Goal: Task Accomplishment & Management: Contribute content

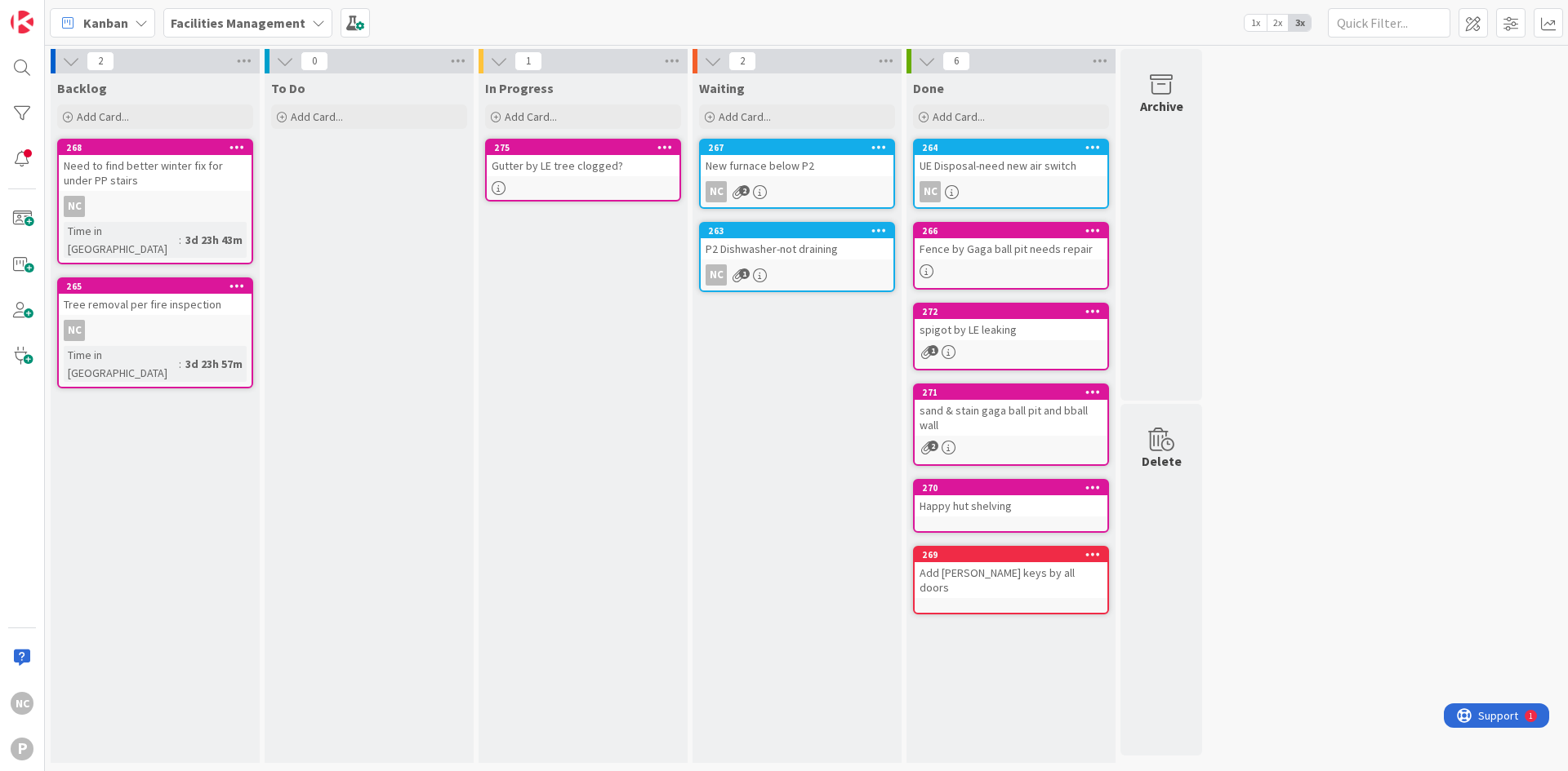
click at [631, 172] on div "Gutter by LE tree clogged?" at bounding box center [583, 165] width 192 height 21
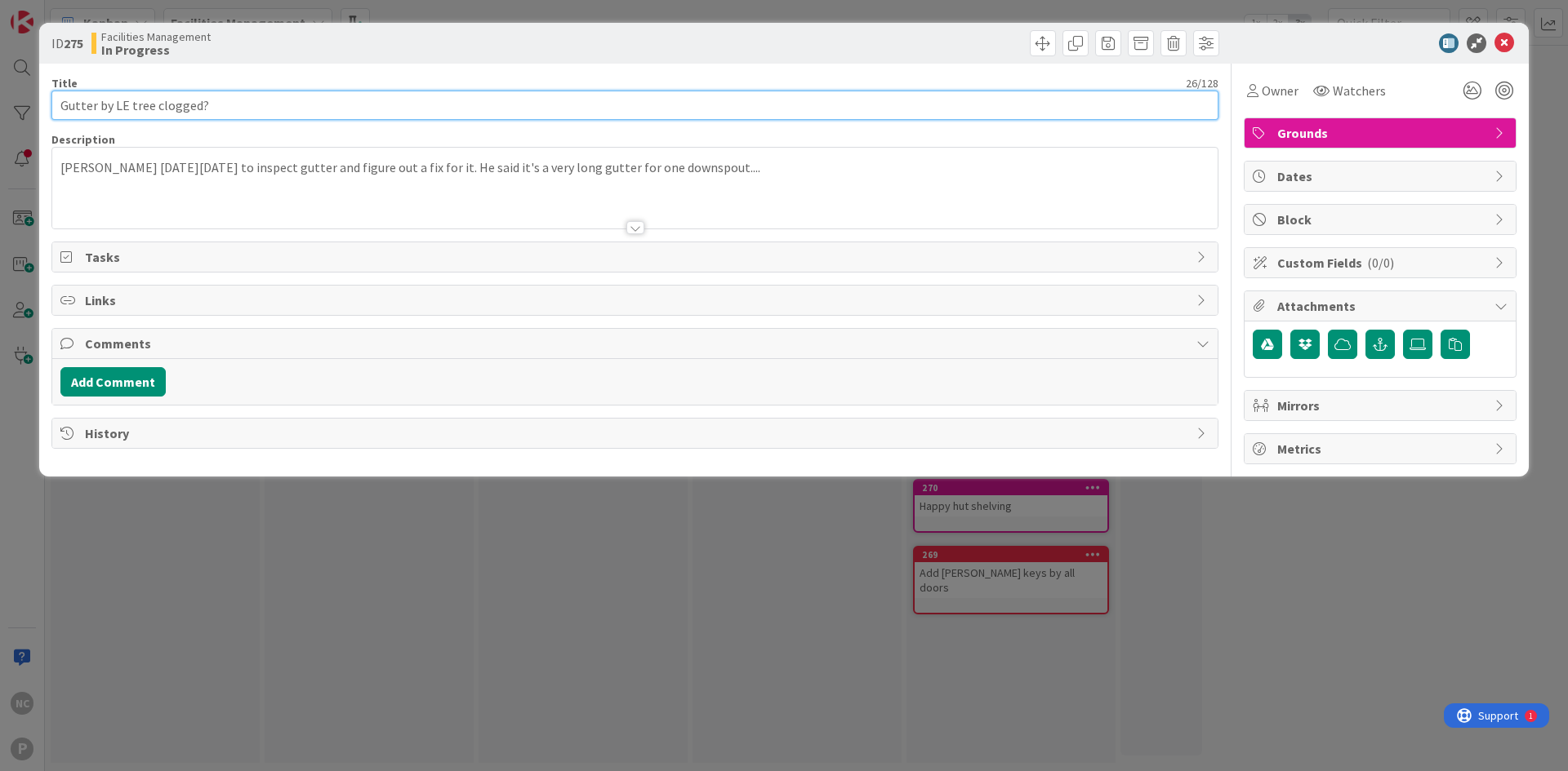
click at [246, 110] on input "Gutter by LE tree clogged?" at bounding box center [635, 105] width 1167 height 29
type input "Gutter by LE tree clogged"
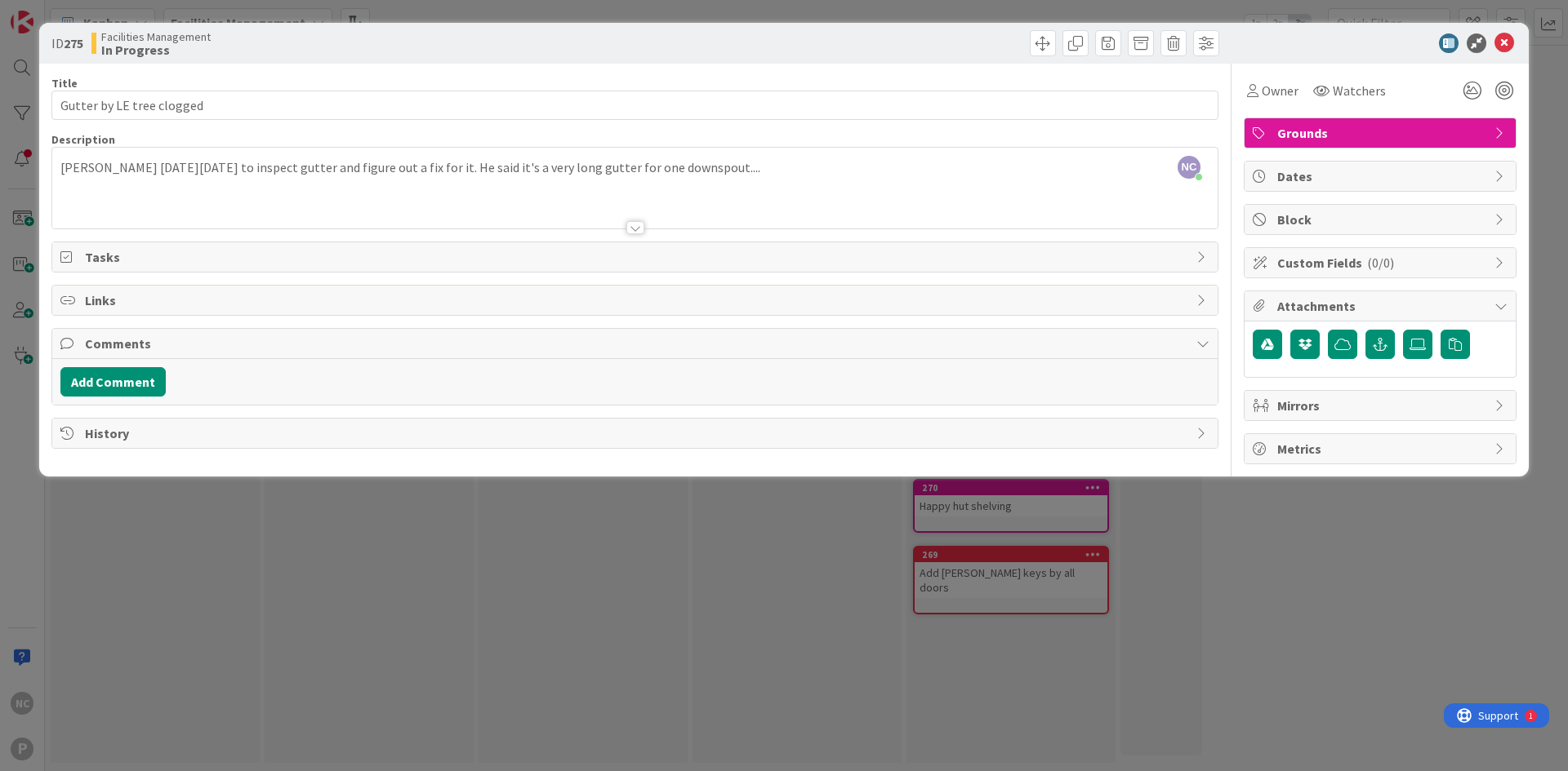
drag, startPoint x: 838, startPoint y: 192, endPoint x: 821, endPoint y: 173, distance: 25.5
click at [838, 192] on div at bounding box center [635, 207] width 1165 height 42
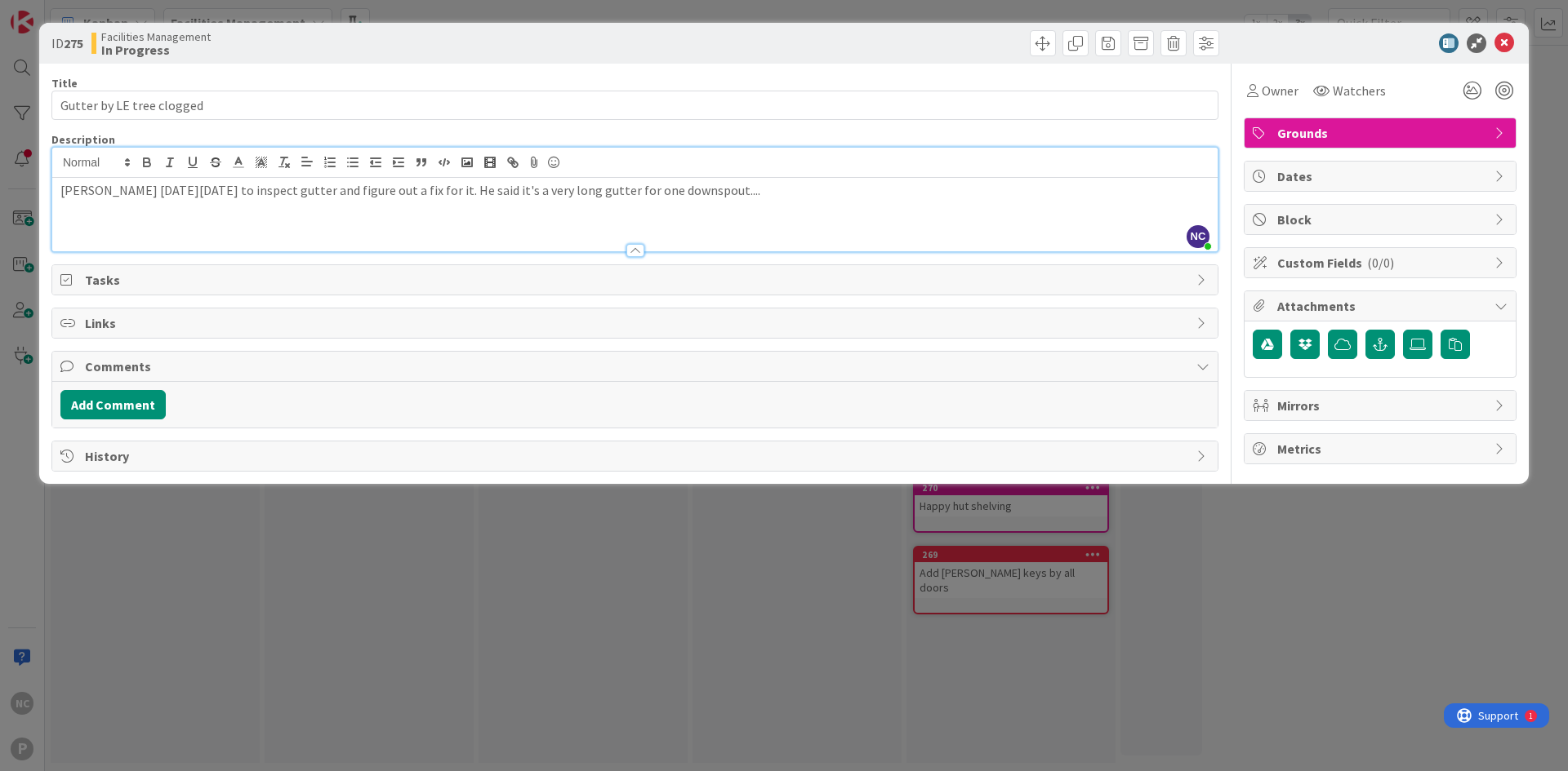
click at [798, 194] on p "[PERSON_NAME] [DATE][DATE] to inspect gutter and figure out a fix for it. He sa…" at bounding box center [635, 190] width 1149 height 19
click at [1408, 342] on label at bounding box center [1417, 343] width 29 height 29
click at [1403, 329] on input "file" at bounding box center [1403, 329] width 0 height 0
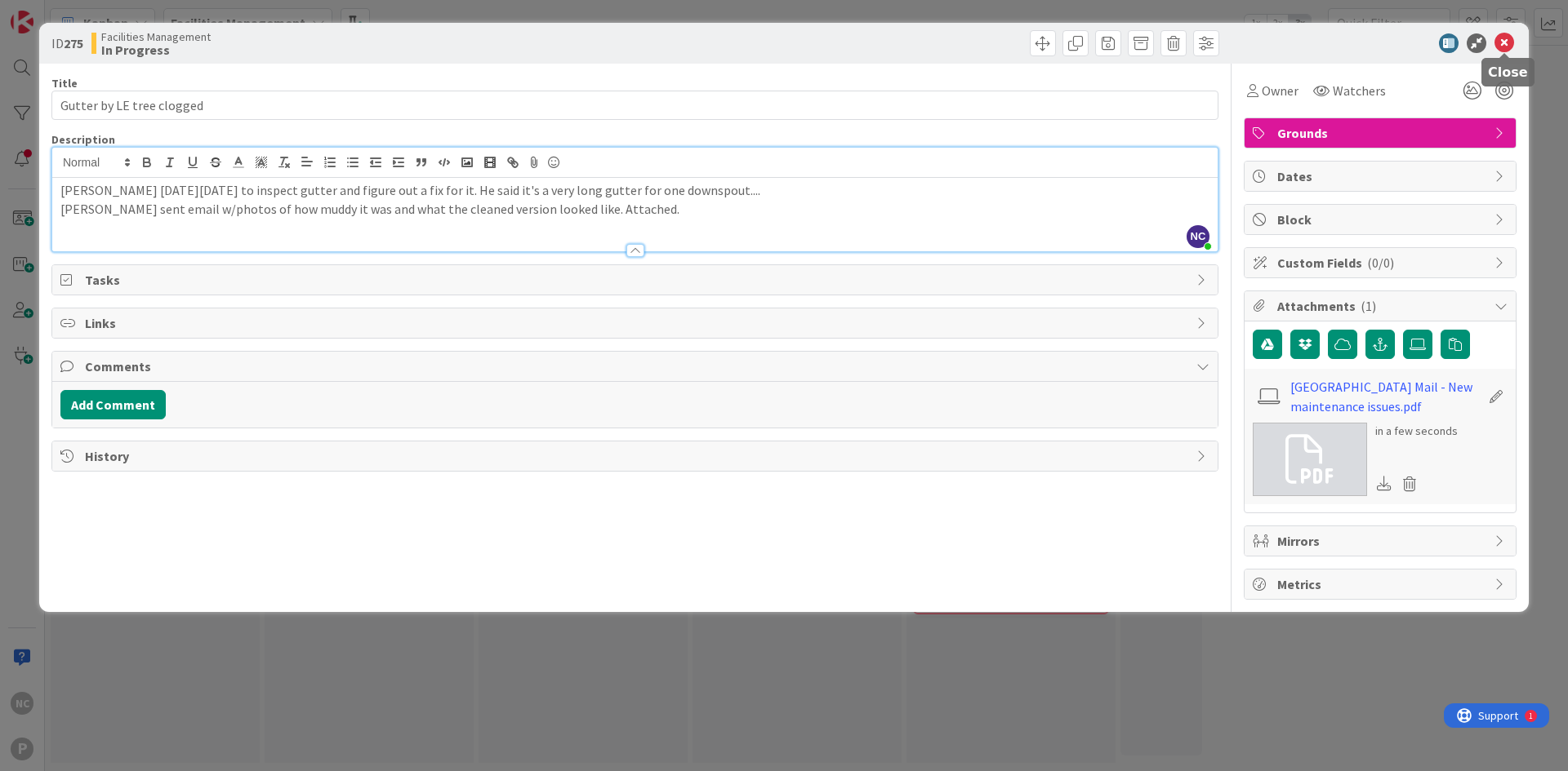
click at [1503, 49] on icon at bounding box center [1504, 43] width 20 height 20
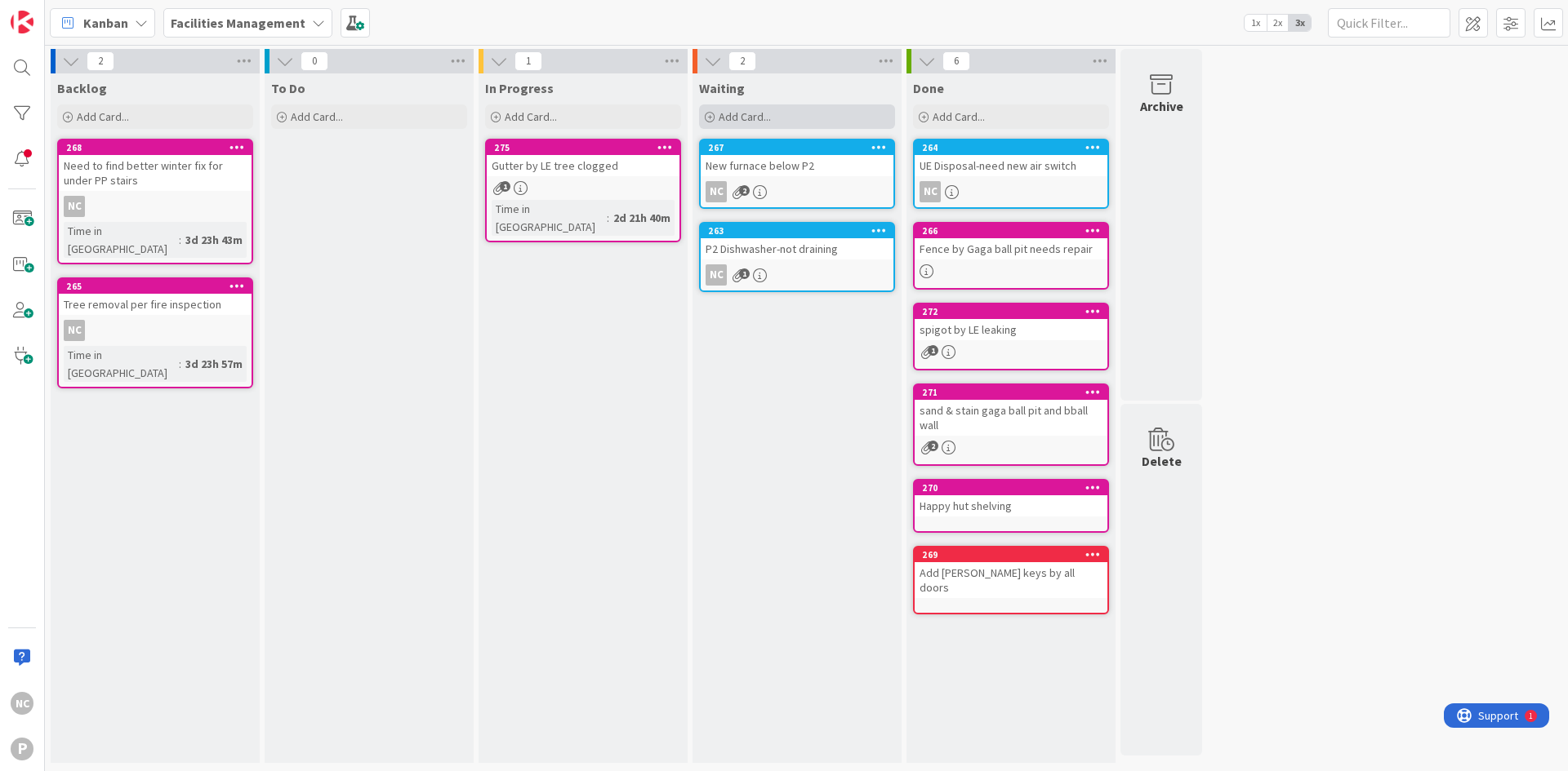
click at [751, 119] on span "Add Card..." at bounding box center [745, 117] width 52 height 15
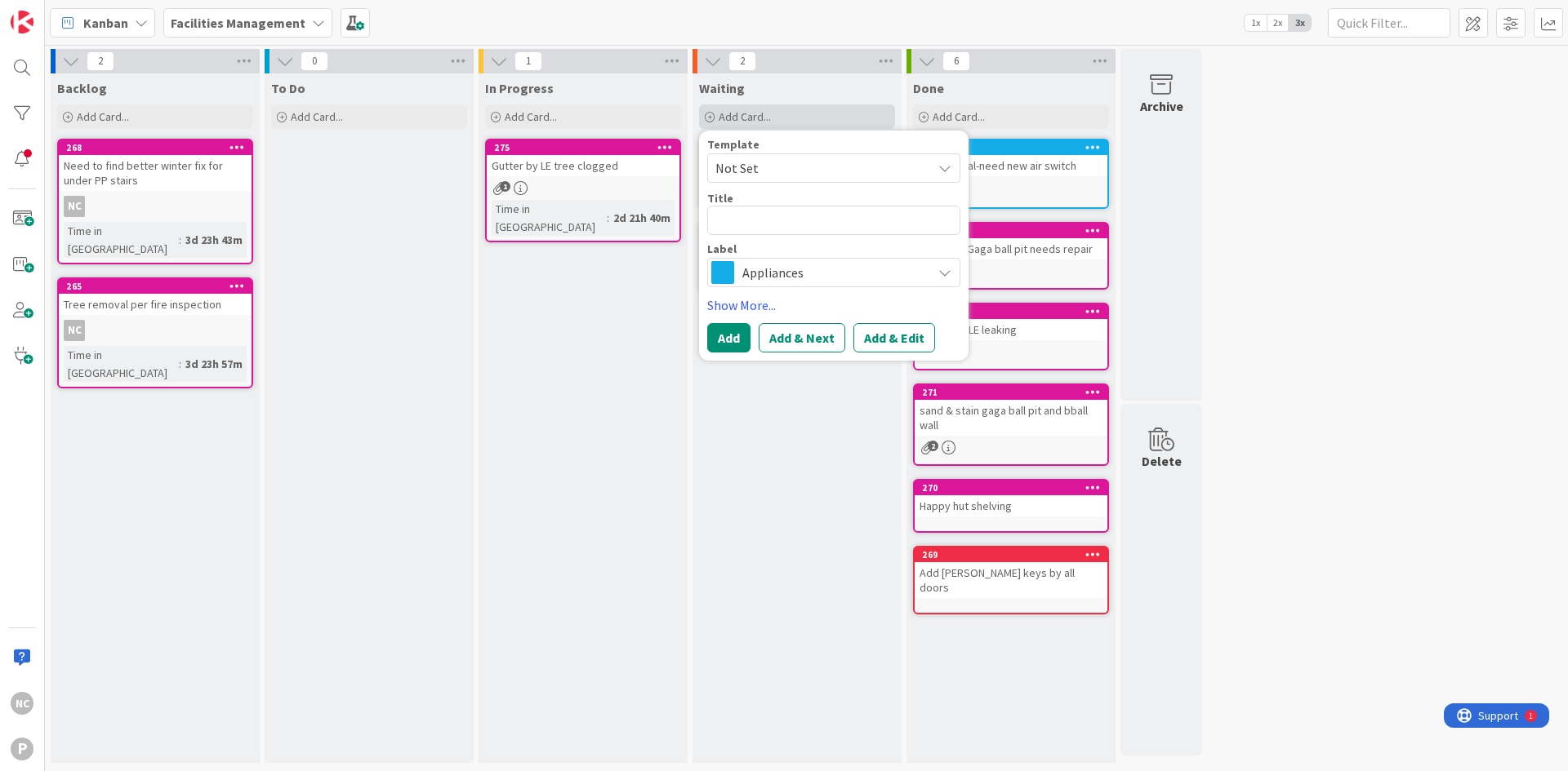
type textarea "x"
type textarea "P"
type textarea "x"
type textarea "Pu"
type textarea "x"
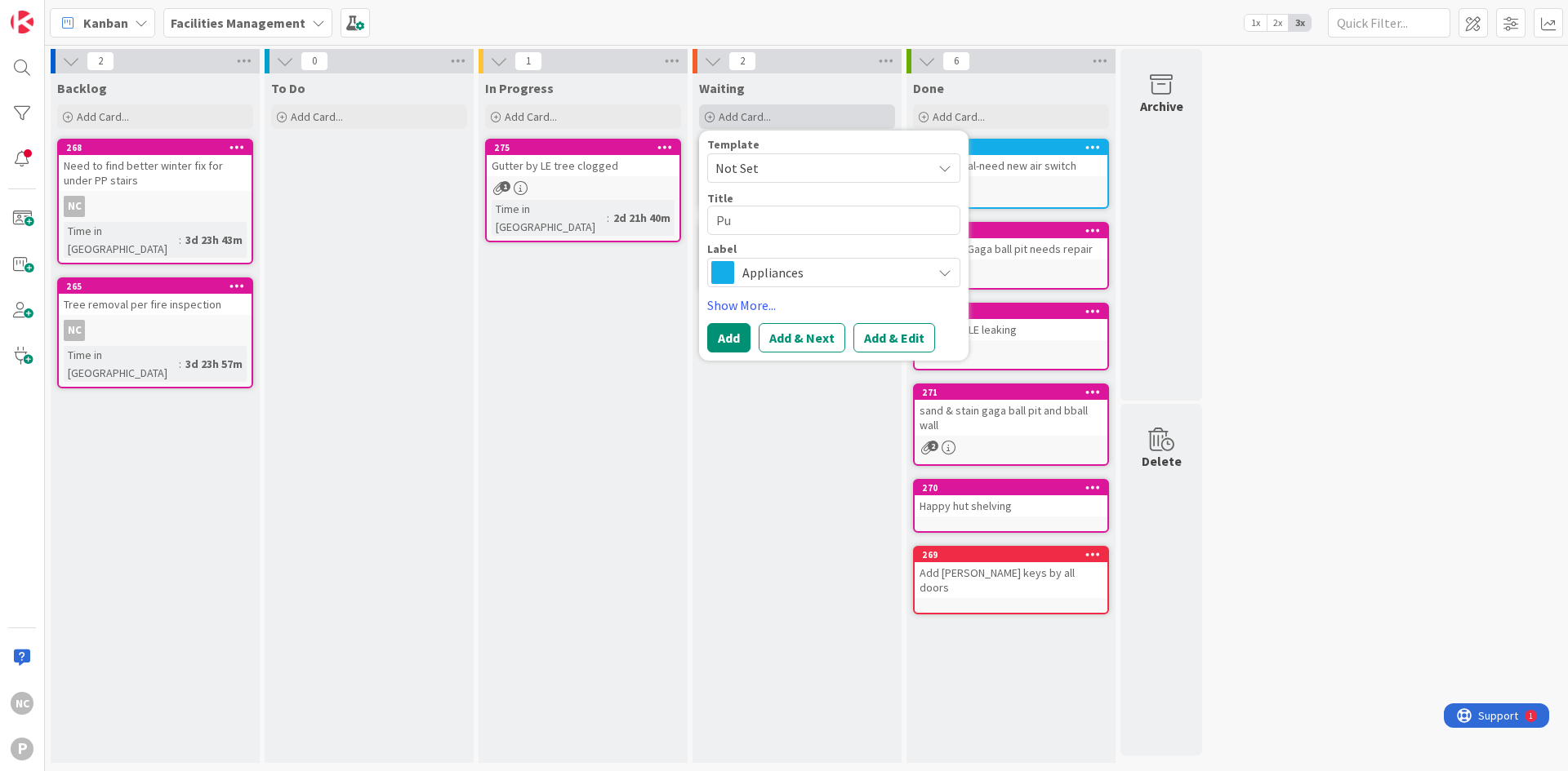
type textarea "Pur"
type textarea "x"
type textarea "Purh"
type textarea "x"
type textarea "Pur"
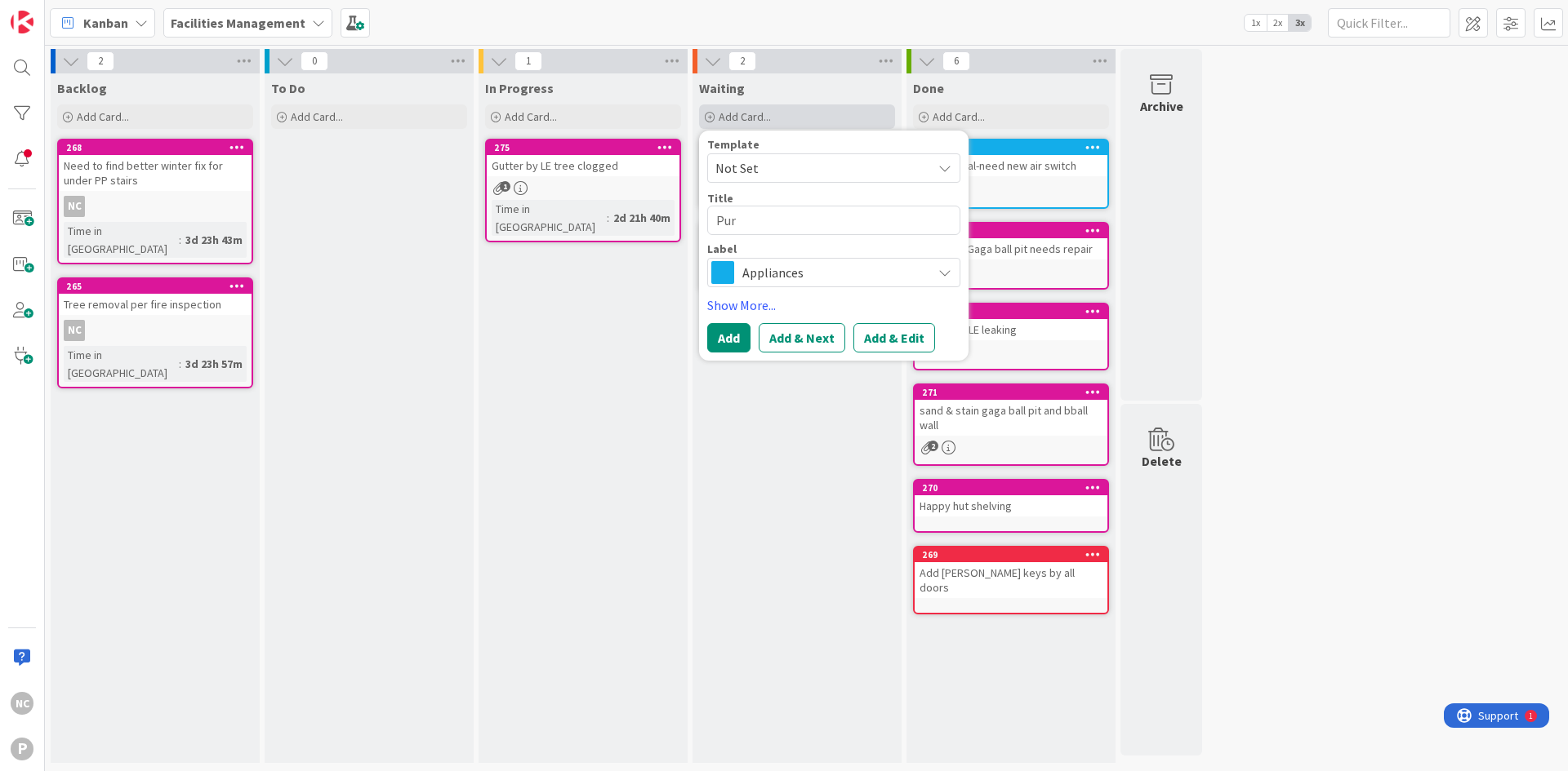
type textarea "x"
type textarea "Purc"
type textarea "x"
type textarea "Purch"
type textarea "x"
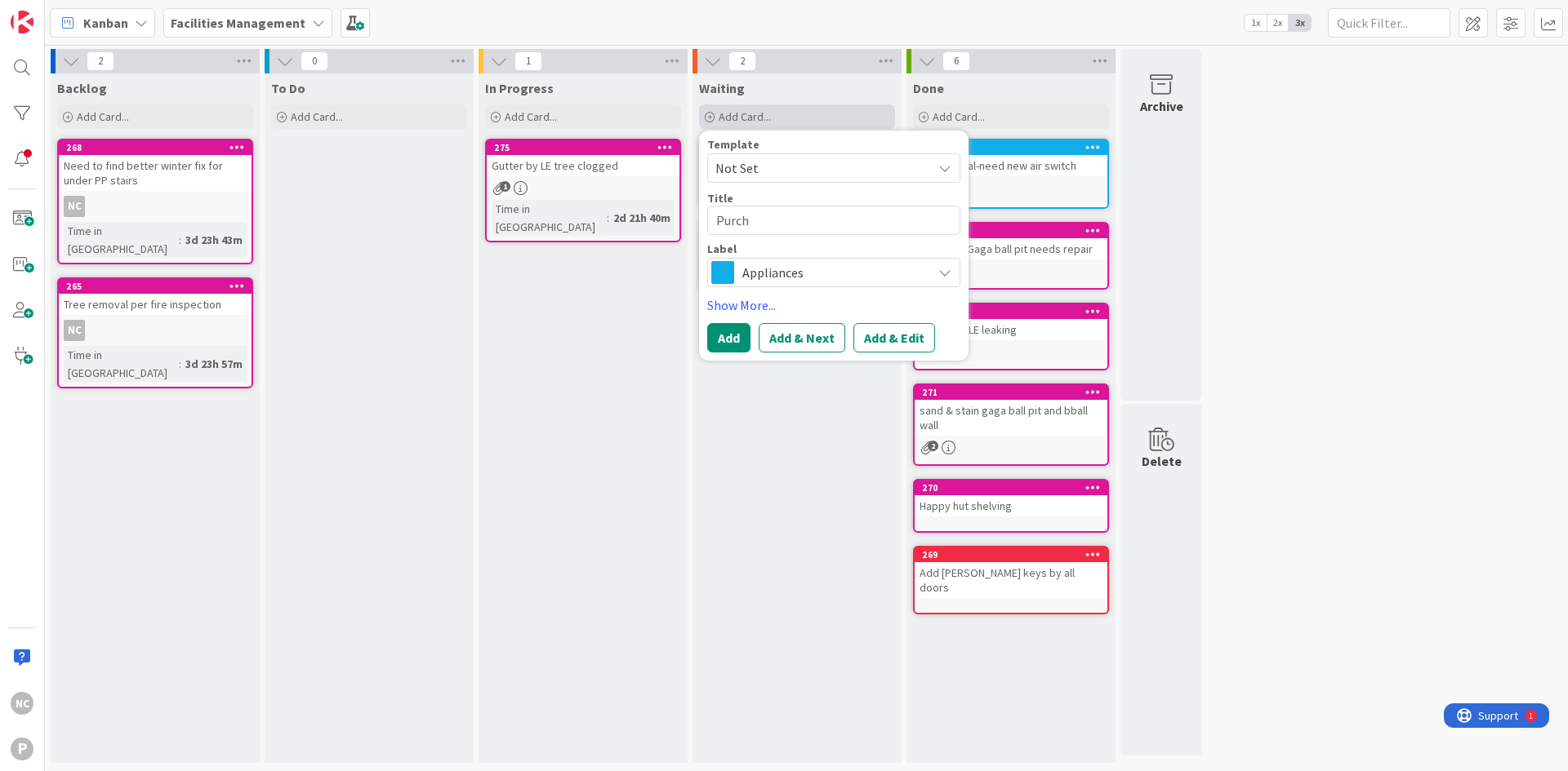
type textarea "Purcha"
type textarea "x"
type textarea "Purchas"
type textarea "x"
type textarea "Purchase"
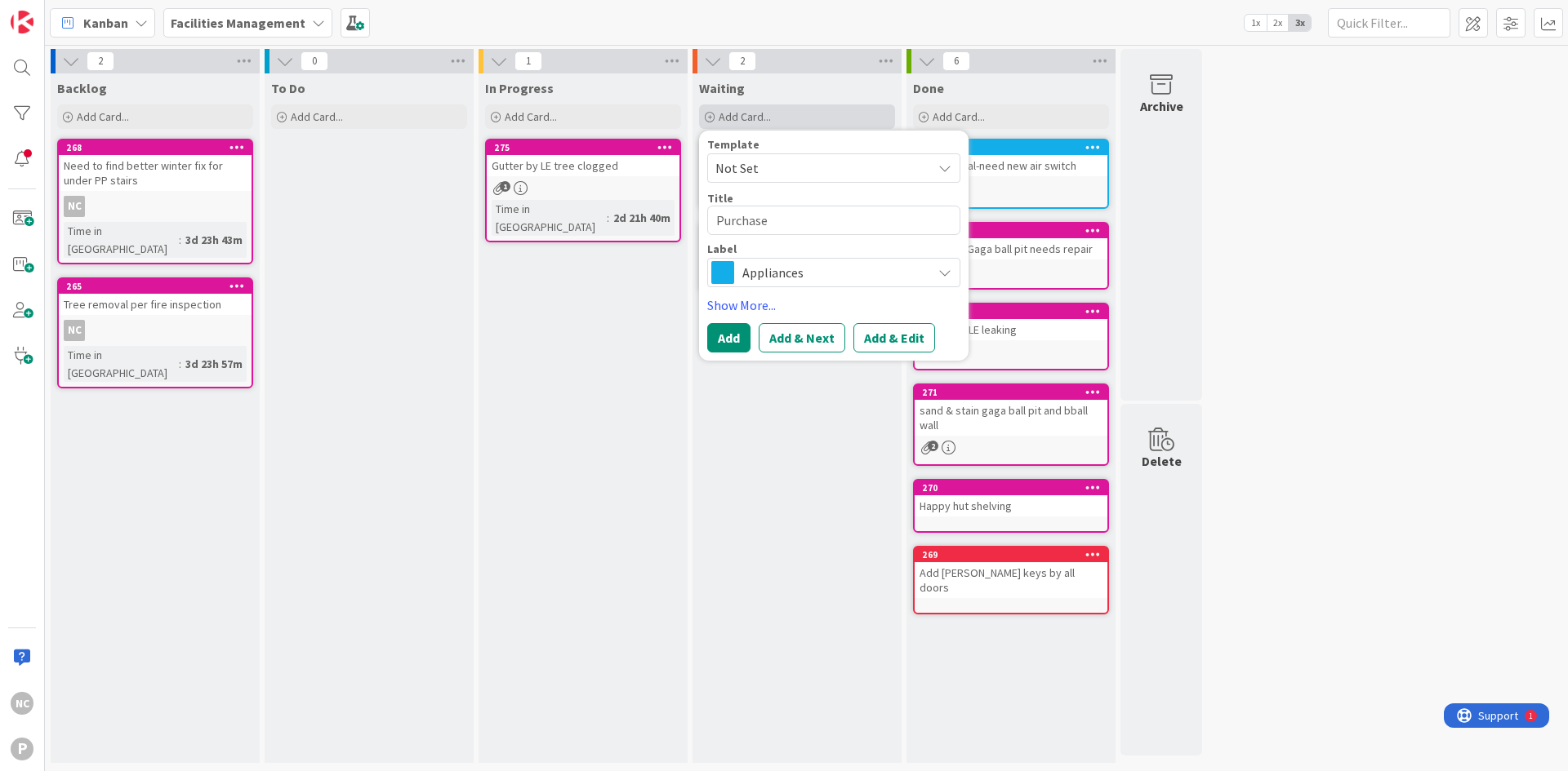
type textarea "x"
type textarea "Purchase"
type textarea "x"
type textarea "Purchase ch"
type textarea "x"
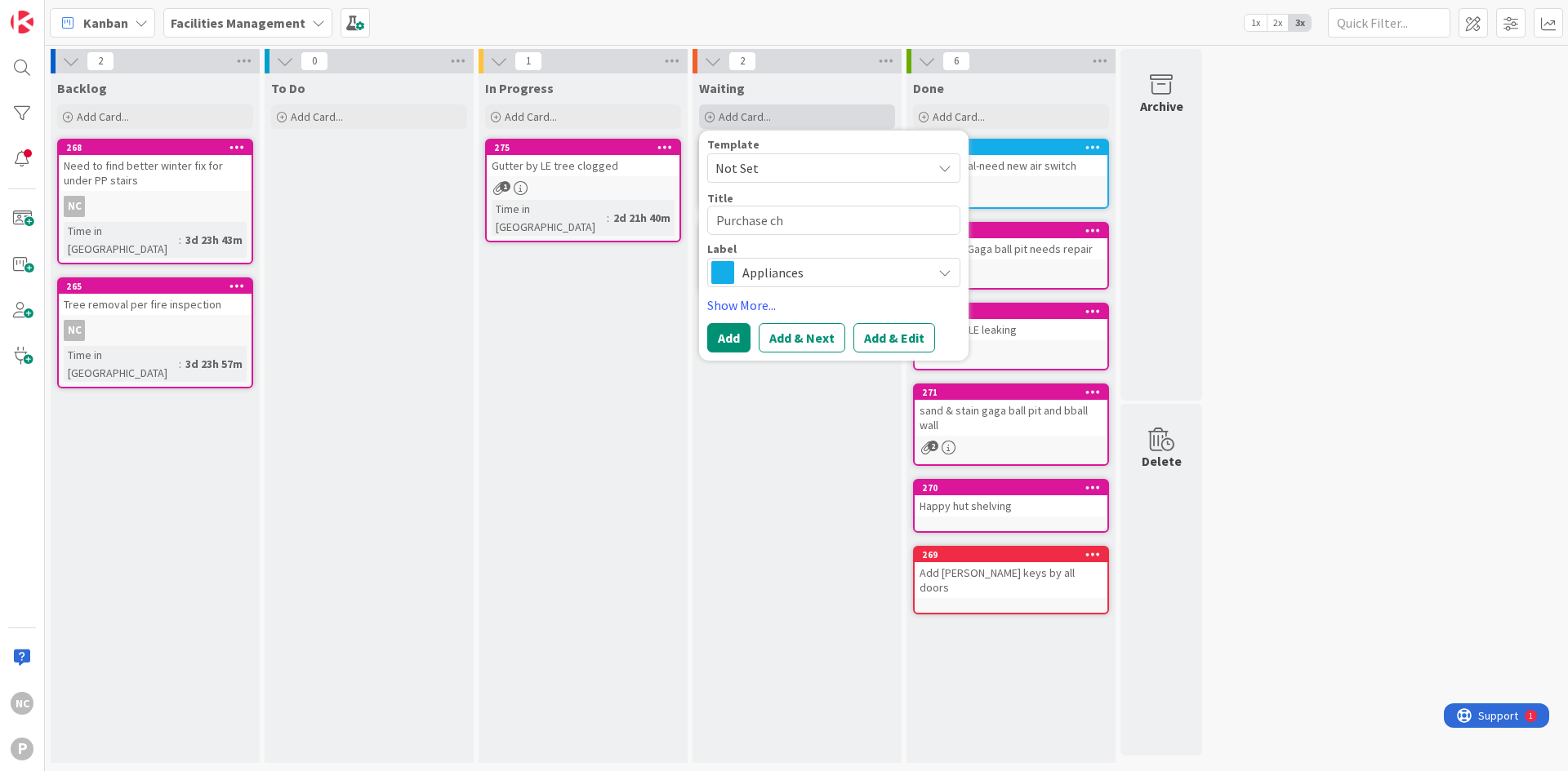
type textarea "Purchase che"
type textarea "x"
type textarea "Purchase ches"
type textarea "x"
type textarea "Purchase chest"
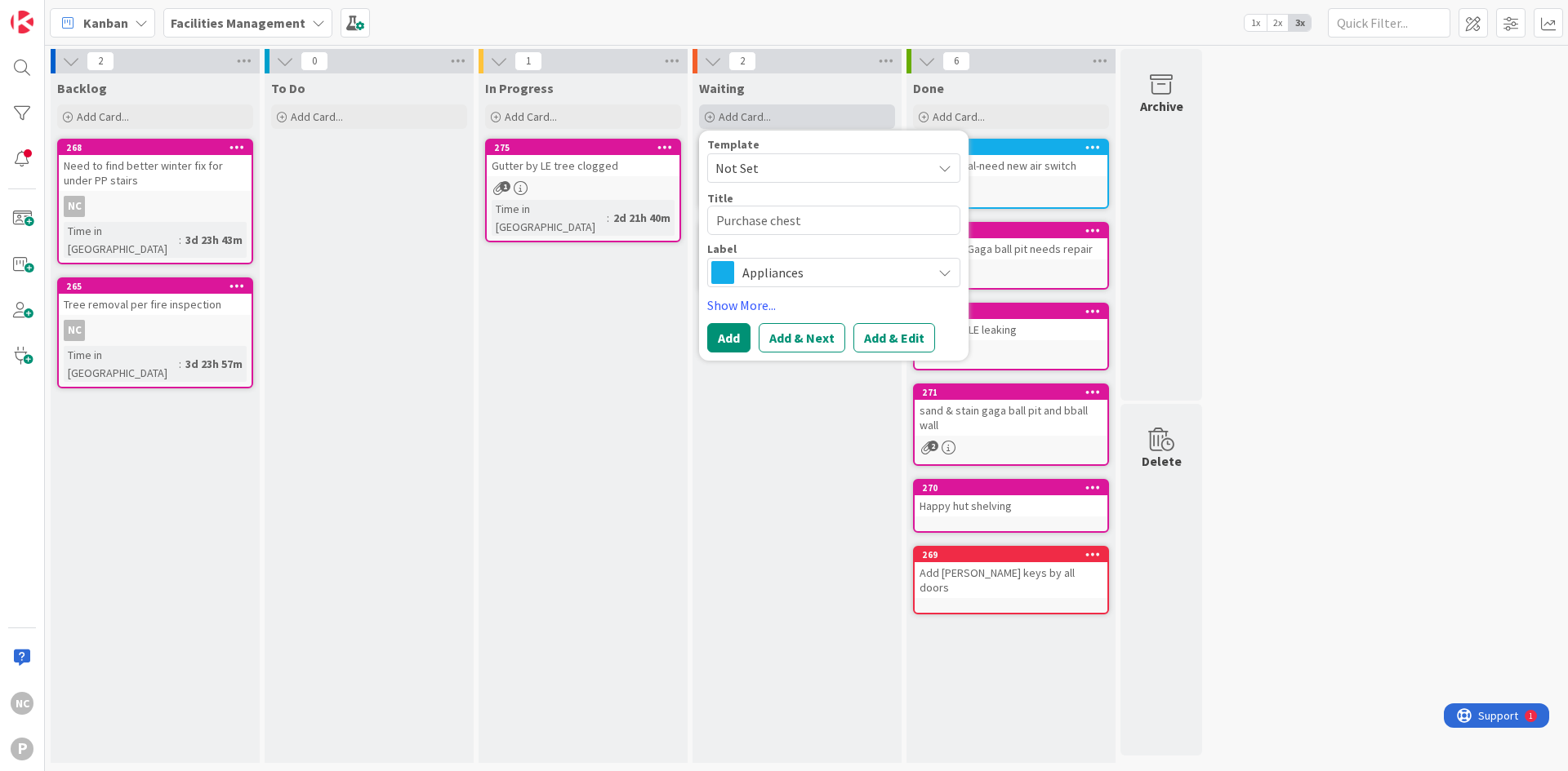
type textarea "x"
type textarea "Purchase chest"
type textarea "x"
type textarea "Purchase chest f"
type textarea "x"
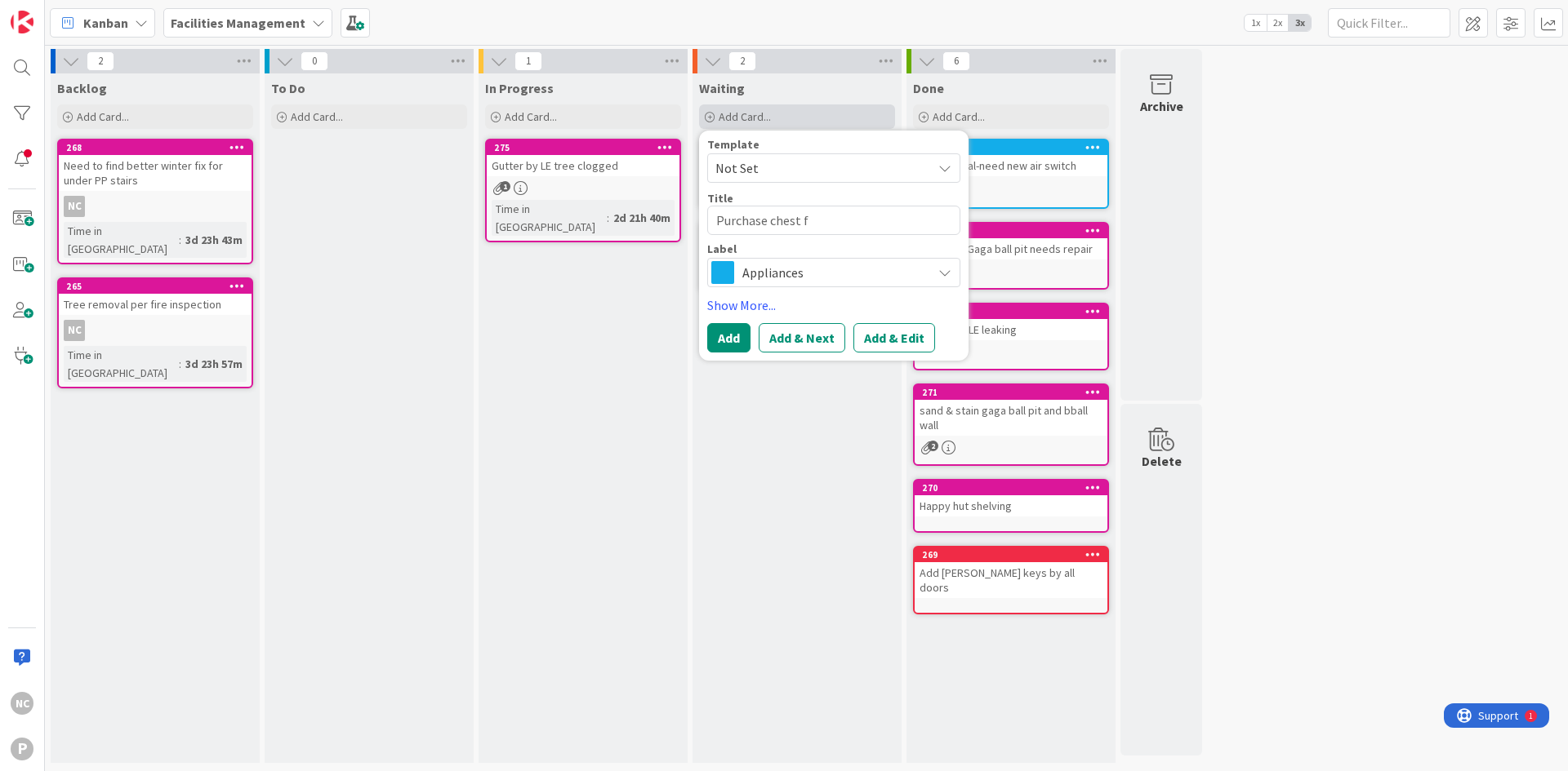
type textarea "Purchase chest fr"
type textarea "x"
type textarea "Purchase chest fre"
type textarea "x"
type textarea "Purchase chest free"
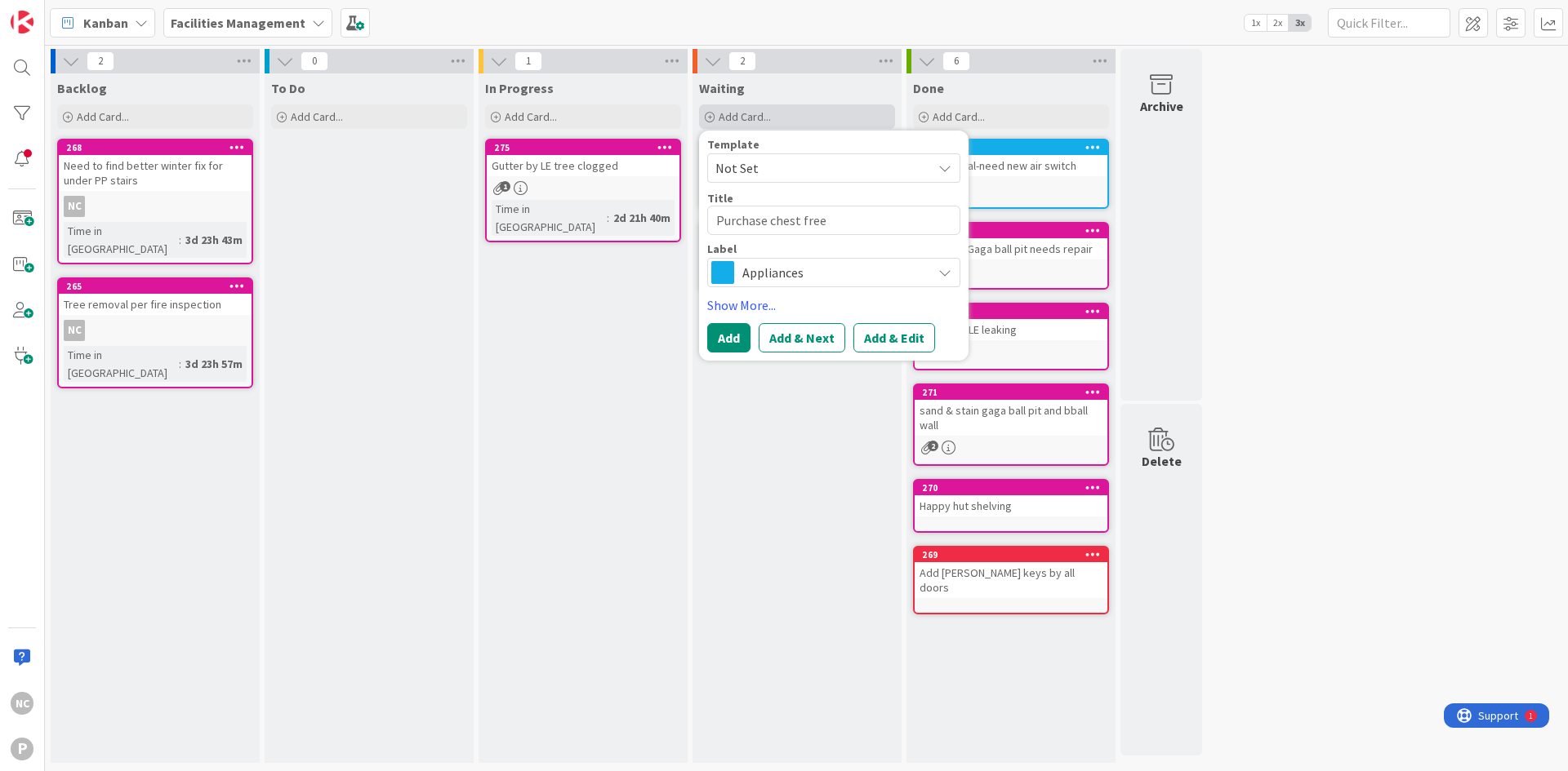
type textarea "x"
type textarea "Purchase chest freez"
type textarea "x"
type textarea "Purchase chest freeze"
type textarea "x"
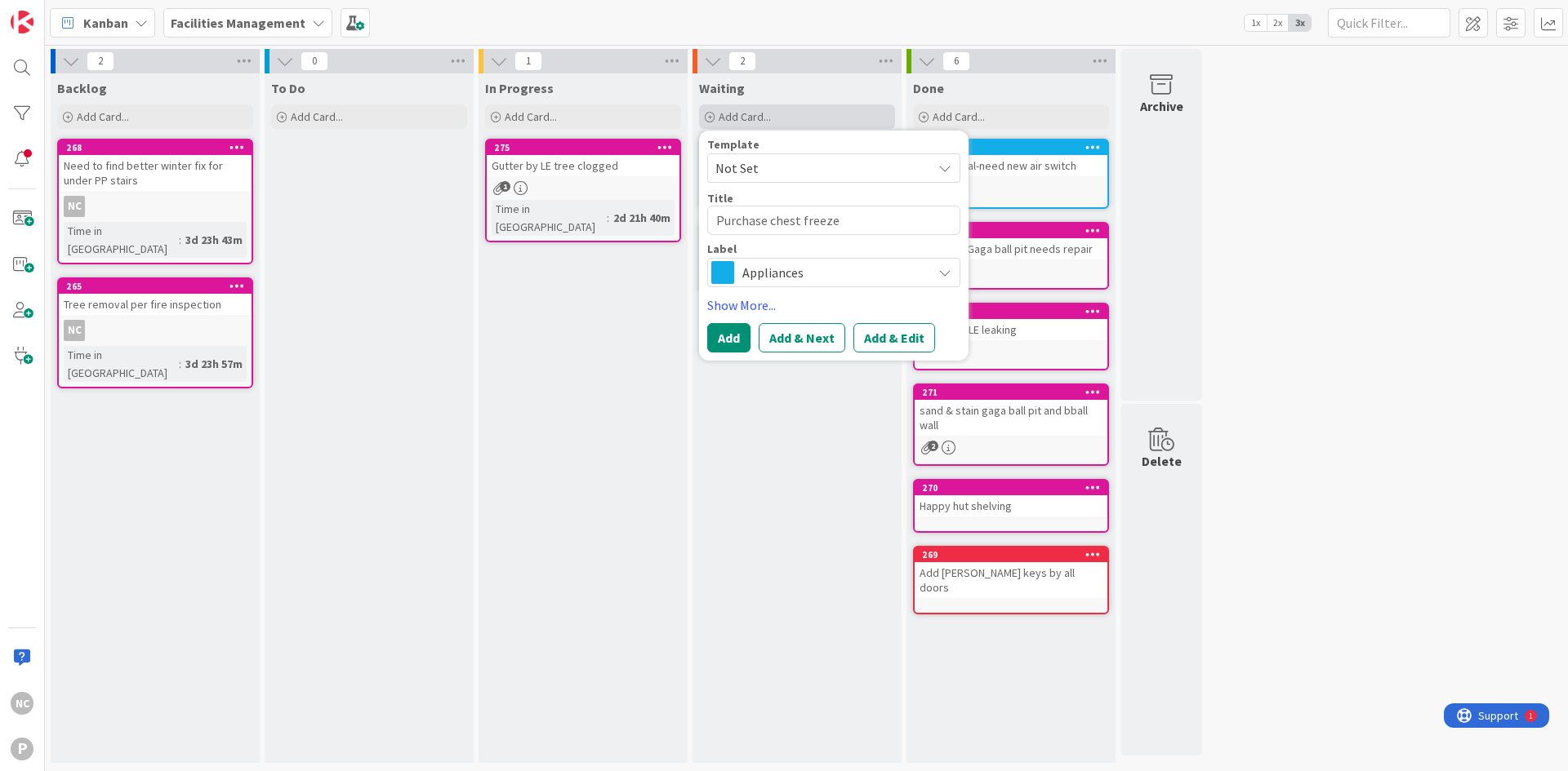
type textarea "Purchase chest freeze"
type textarea "x"
type textarea "Purchase chest freeze f"
type textarea "x"
type textarea "Purchase chest freeze fo"
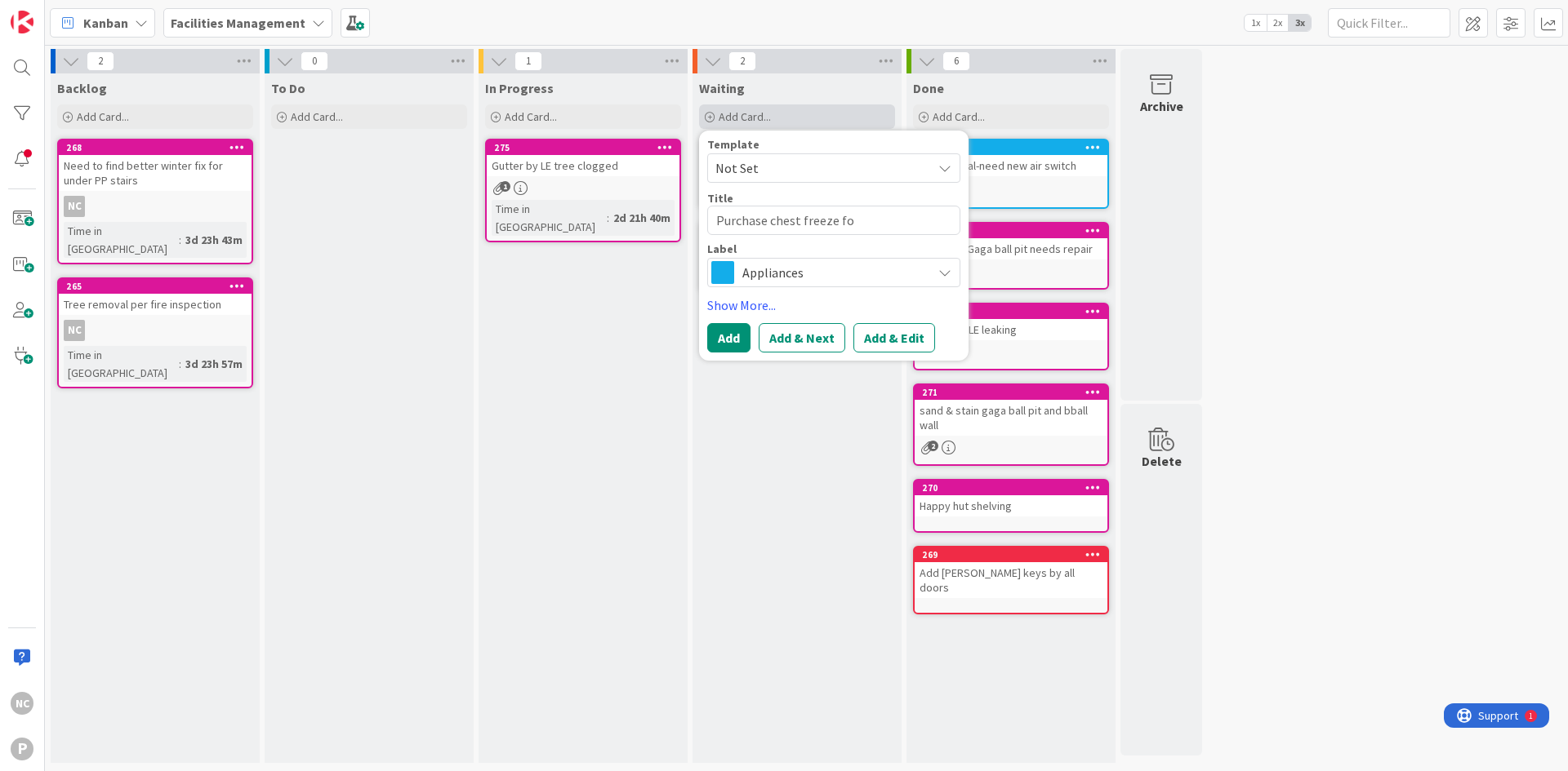
type textarea "x"
type textarea "Purchase chest freeze for"
type textarea "x"
type textarea "Purchase chest freeze for"
type textarea "x"
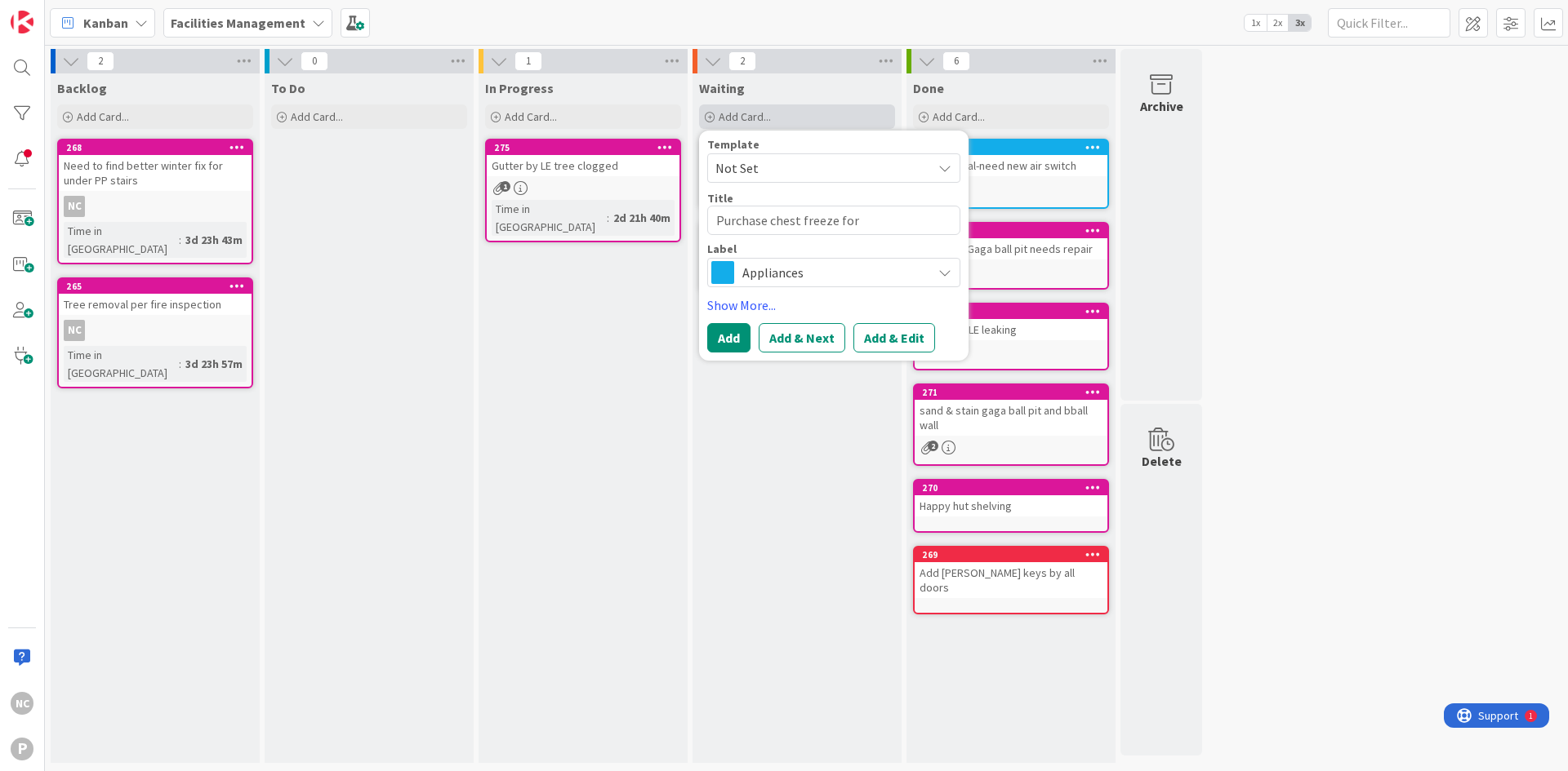
type textarea "Purchase chest freeze for P"
type textarea "x"
type textarea "Purchase chest freeze for Pi"
type textarea "x"
type textarea "Purchase chest freeze for Pie"
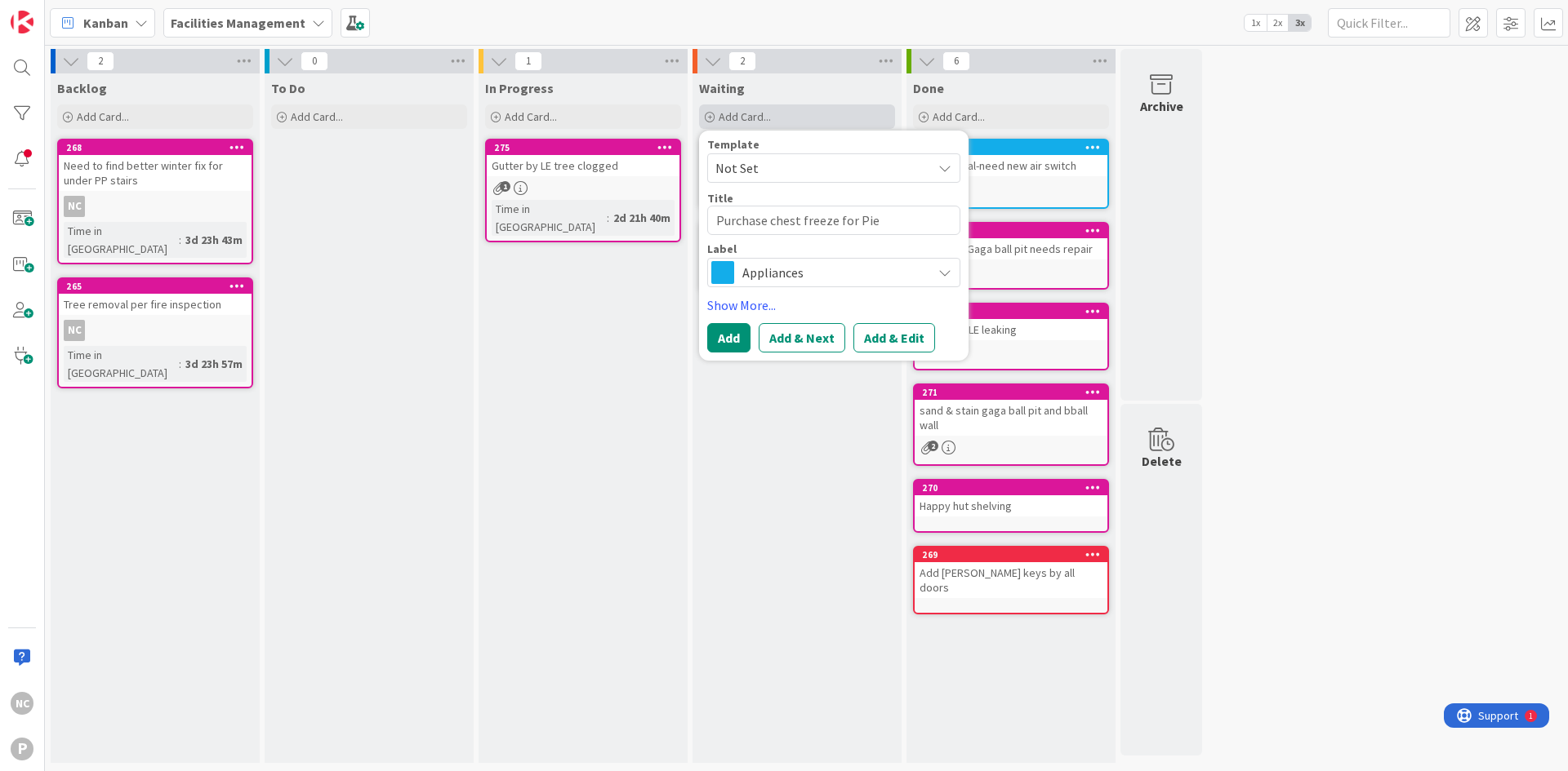
type textarea "x"
type textarea "Purchase chest freeze for Pie D"
type textarea "x"
type textarea "Purchase chest freeze for Pie Di"
type textarea "x"
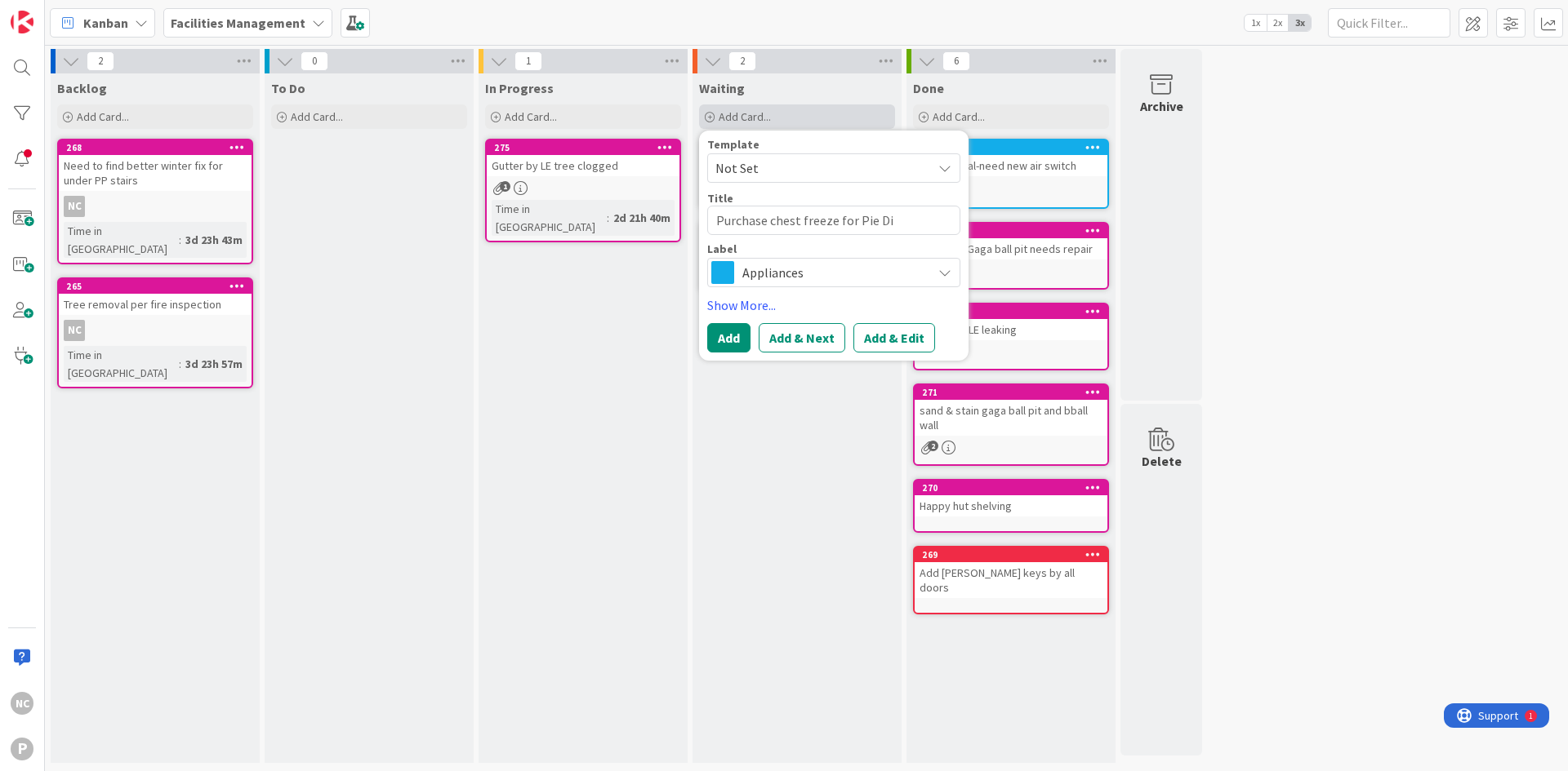
type textarea "Purchase chest freeze for Pie Div"
type textarea "x"
type textarea "Purchase chest freeze for Pie Dive"
type textarea "x"
type textarea "Purchase chest freeze for Pie Div"
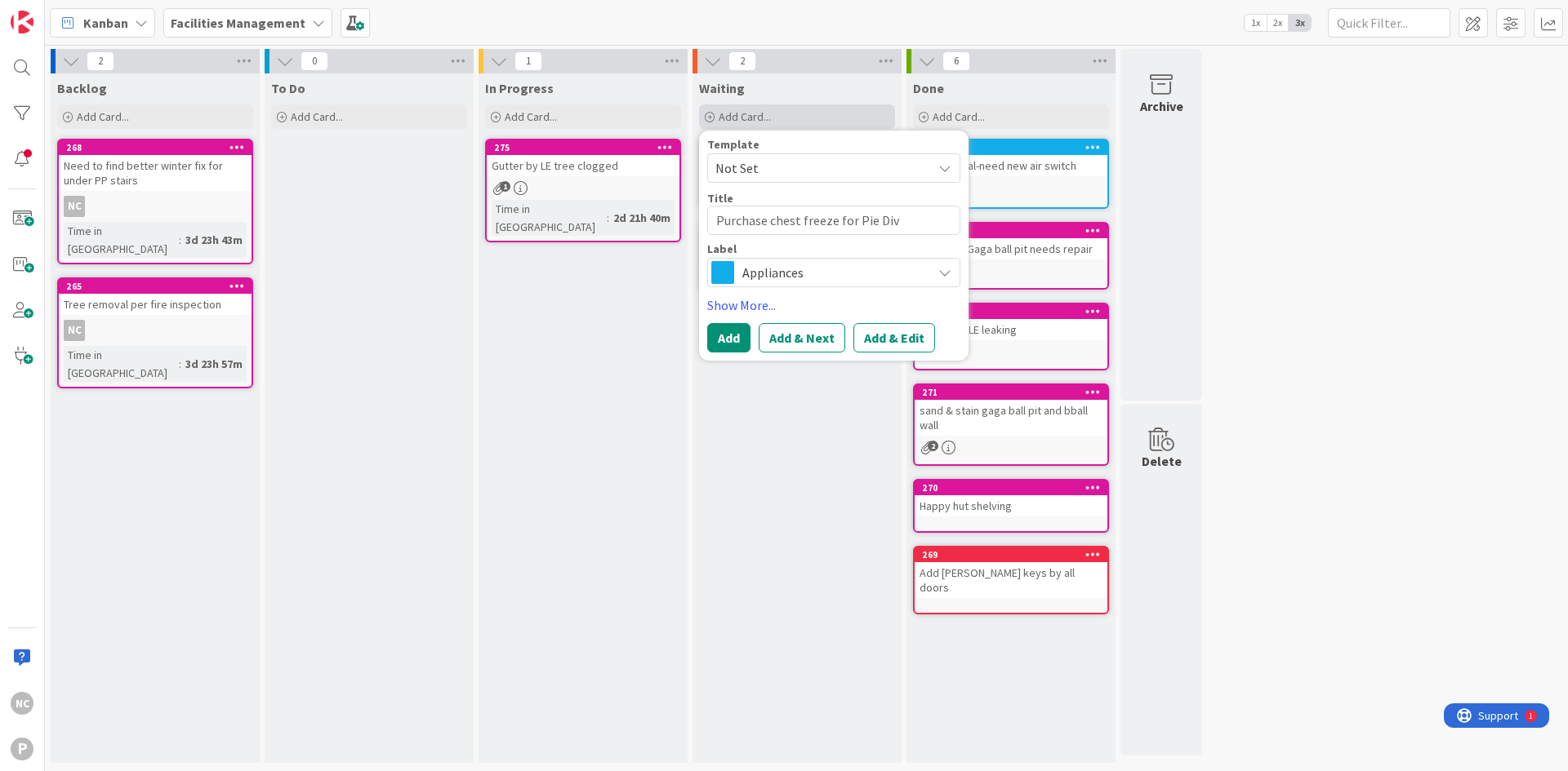
type textarea "x"
type textarea "Purchase chest freeze for Pie Di"
type textarea "x"
type textarea "Purchase chest freeze for Pie Dir"
type textarea "x"
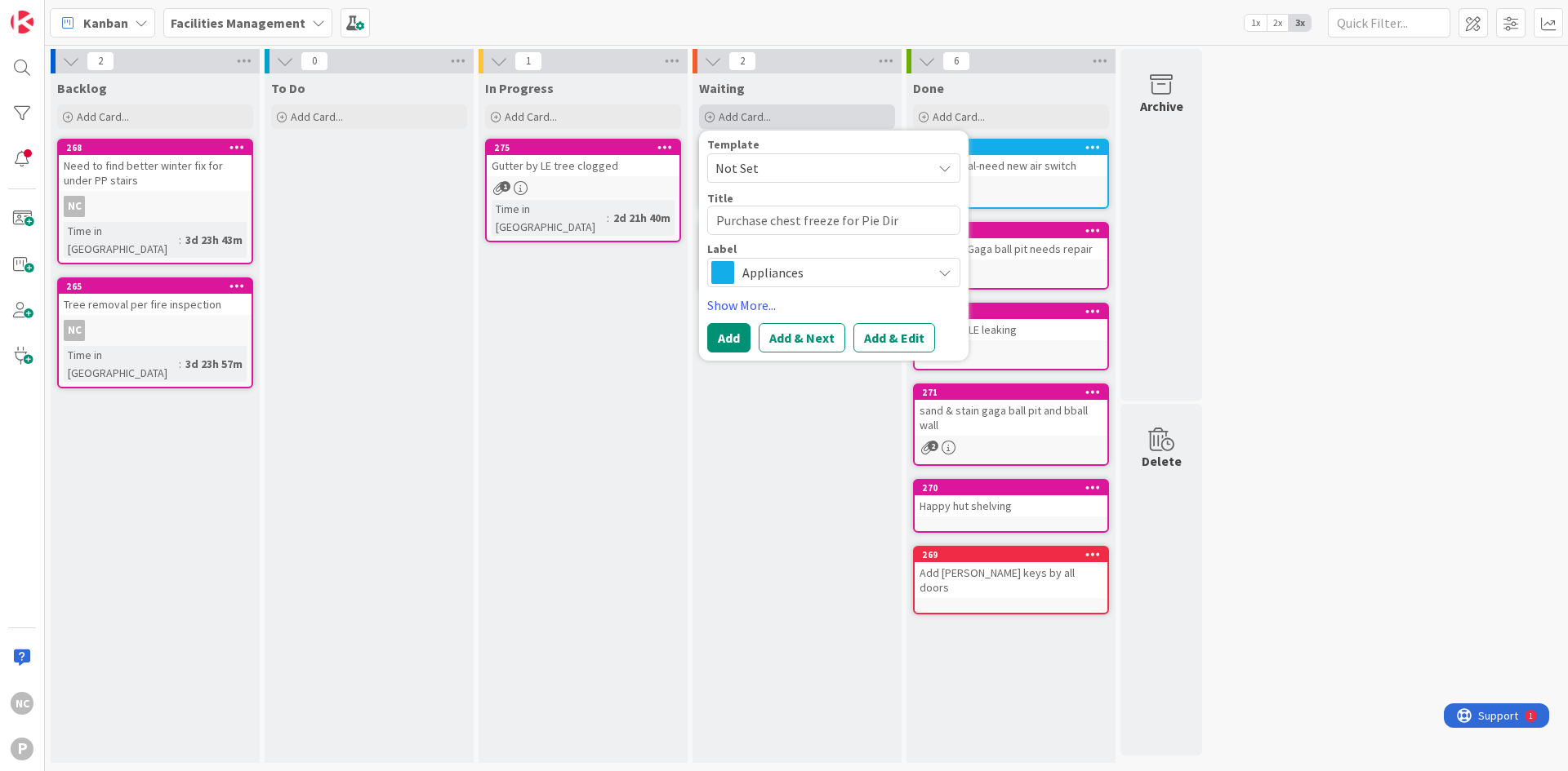
type textarea "Purchase chest freeze for Pie Di"
type textarea "x"
type textarea "Purchase chest freeze for Pie D"
type textarea "x"
type textarea "Purchase chest freeze for Pie Dr"
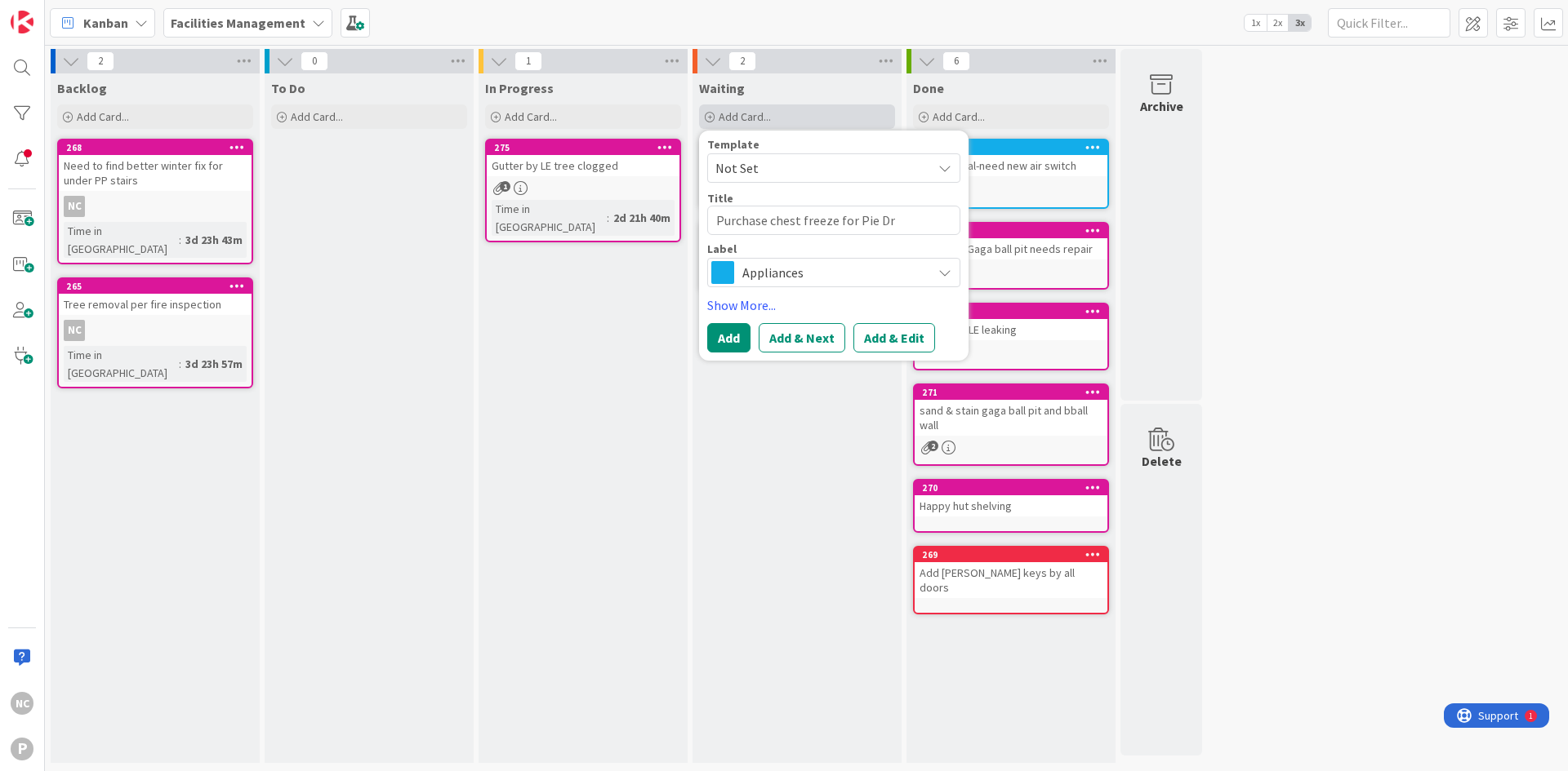
type textarea "x"
type textarea "Purchase chest freeze for Pie Dri"
type textarea "x"
type textarea "Purchase chest freeze for Pie Driv"
type textarea "x"
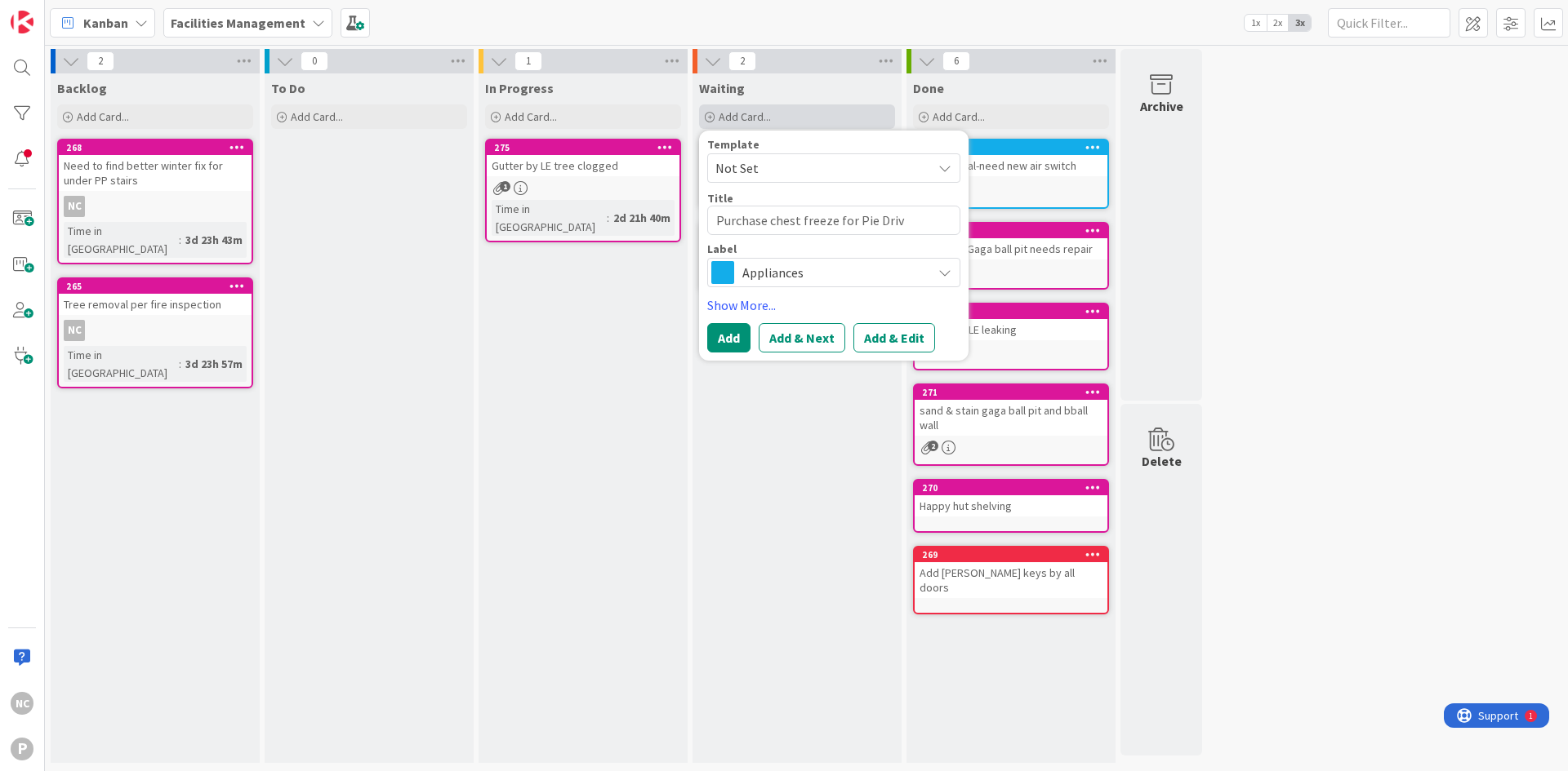
type textarea "Purchase chest freeze for Pie Drive"
type textarea "x"
type textarea "Purchase chest freeze for Pie Drive"
type textarea "x"
type textarea "Purchase chest freeze for Pie Drive a"
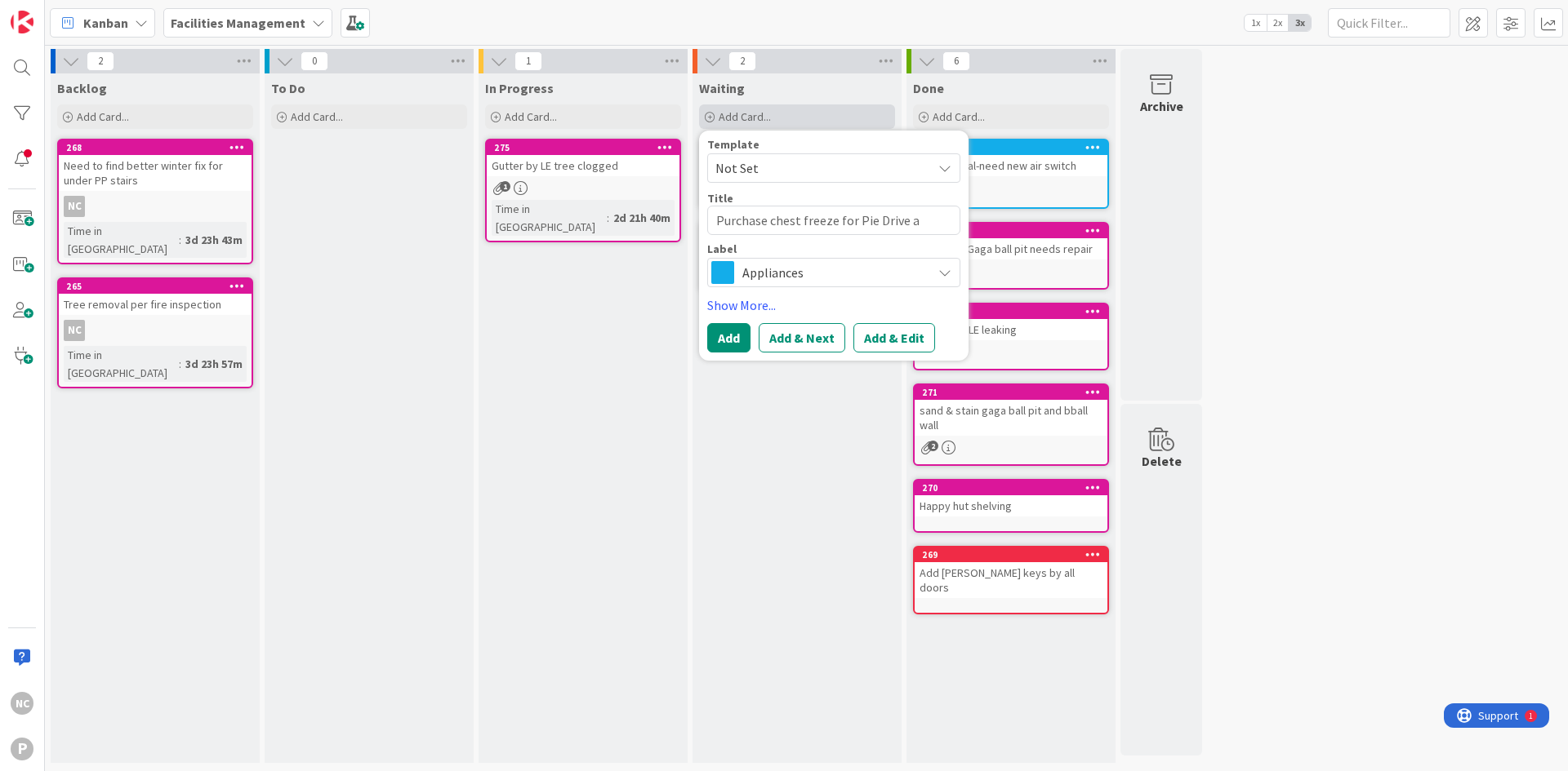
type textarea "x"
type textarea "Purchase chest freeze for Pie Drive an"
type textarea "x"
type textarea "Purchase chest freeze for Pie Drive and"
type textarea "x"
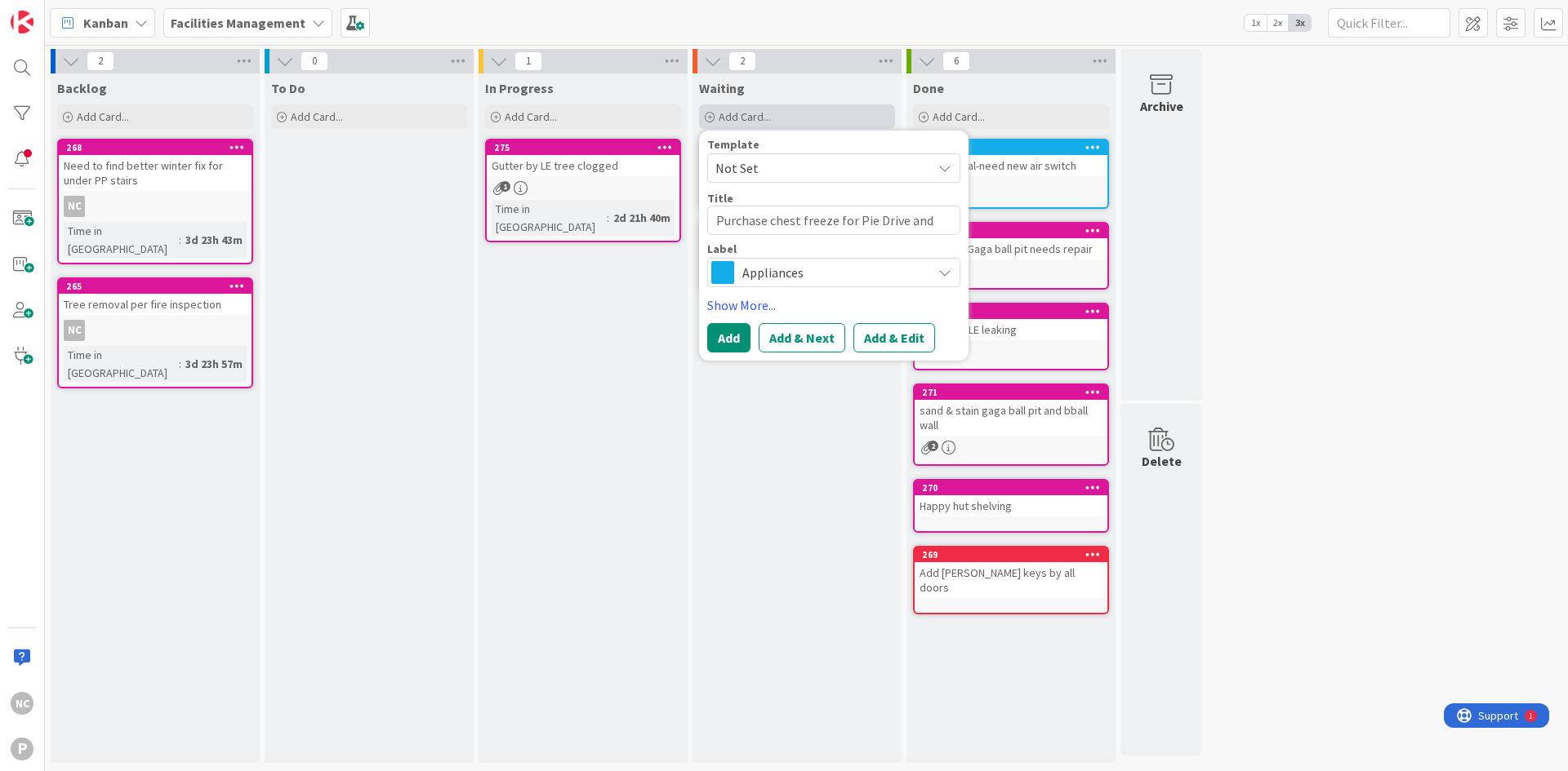
type textarea "Purchase chest freeze for Pie Drive and"
type textarea "x"
type textarea "Purchase chest freeze for Pie Drive and o"
type textarea "x"
type textarea "Purchase chest freeze for Pie Drive and ot"
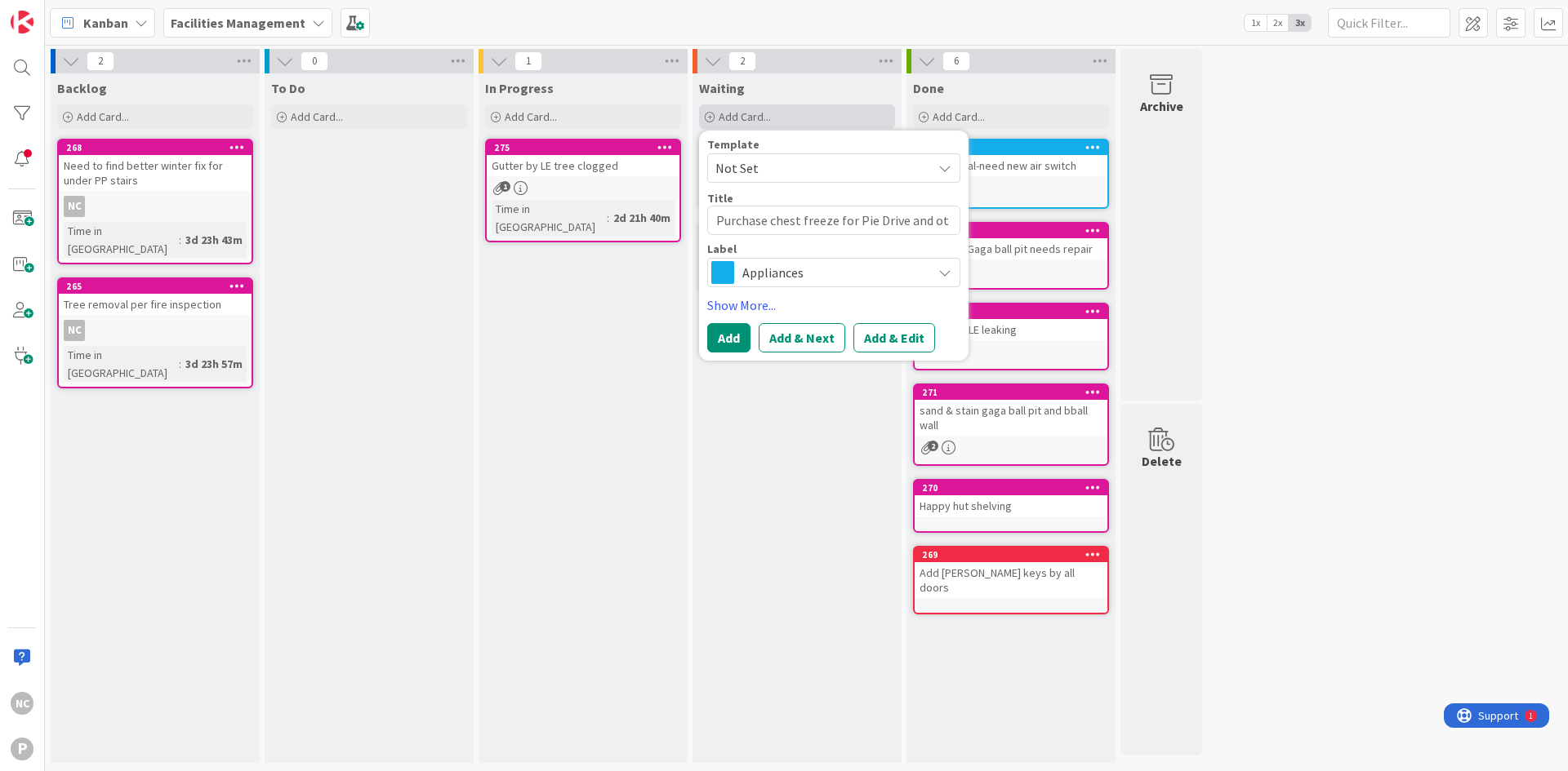
type textarea "x"
type textarea "Purchase chest freeze for Pie Drive and oth"
type textarea "x"
type textarea "Purchase chest freeze for Pie Drive and othe"
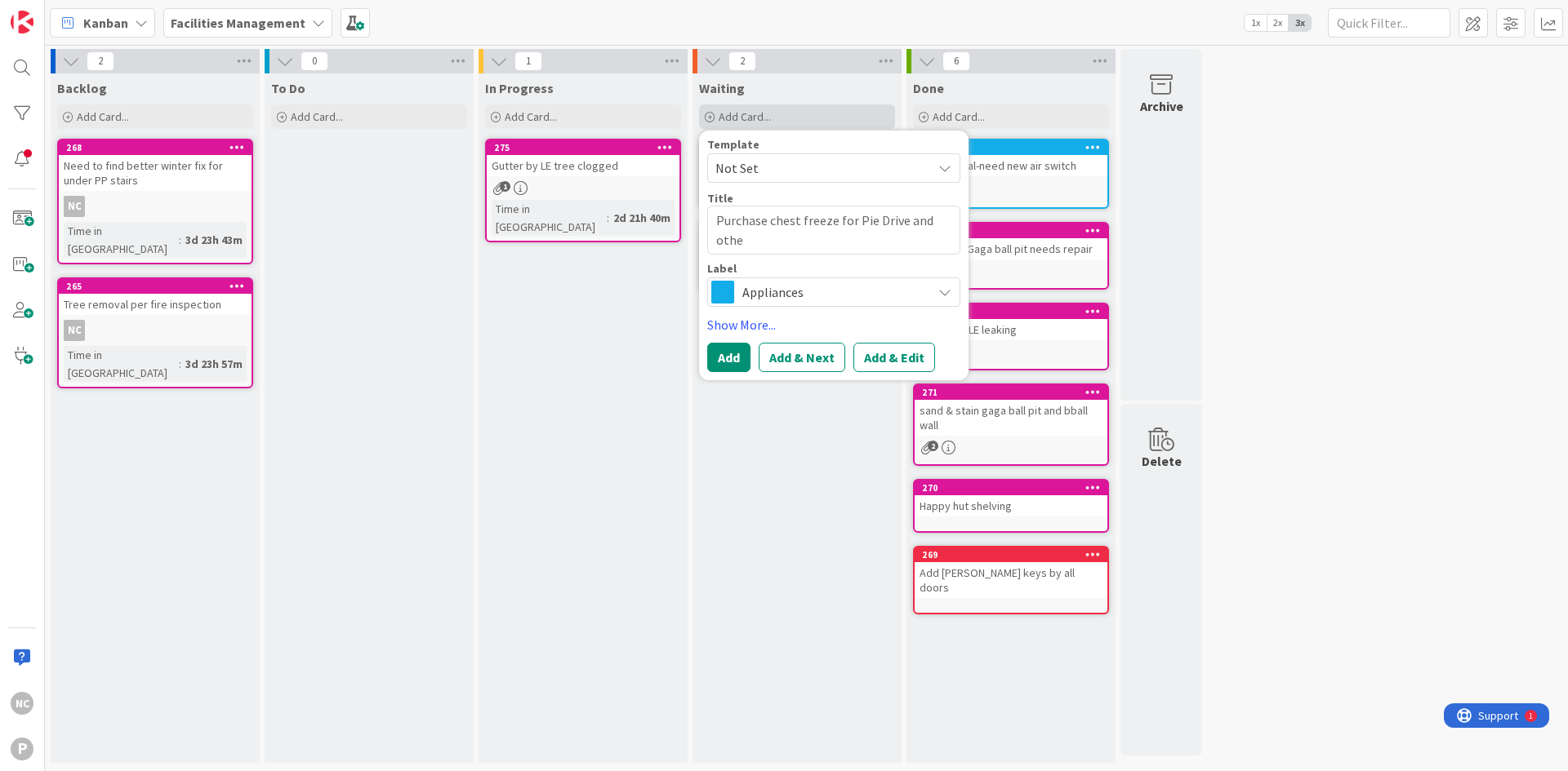
type textarea "x"
type textarea "Purchase chest freeze for Pie Drive and other"
type textarea "x"
type textarea "Purchase chest freeze for Pie Drive and other"
type textarea "x"
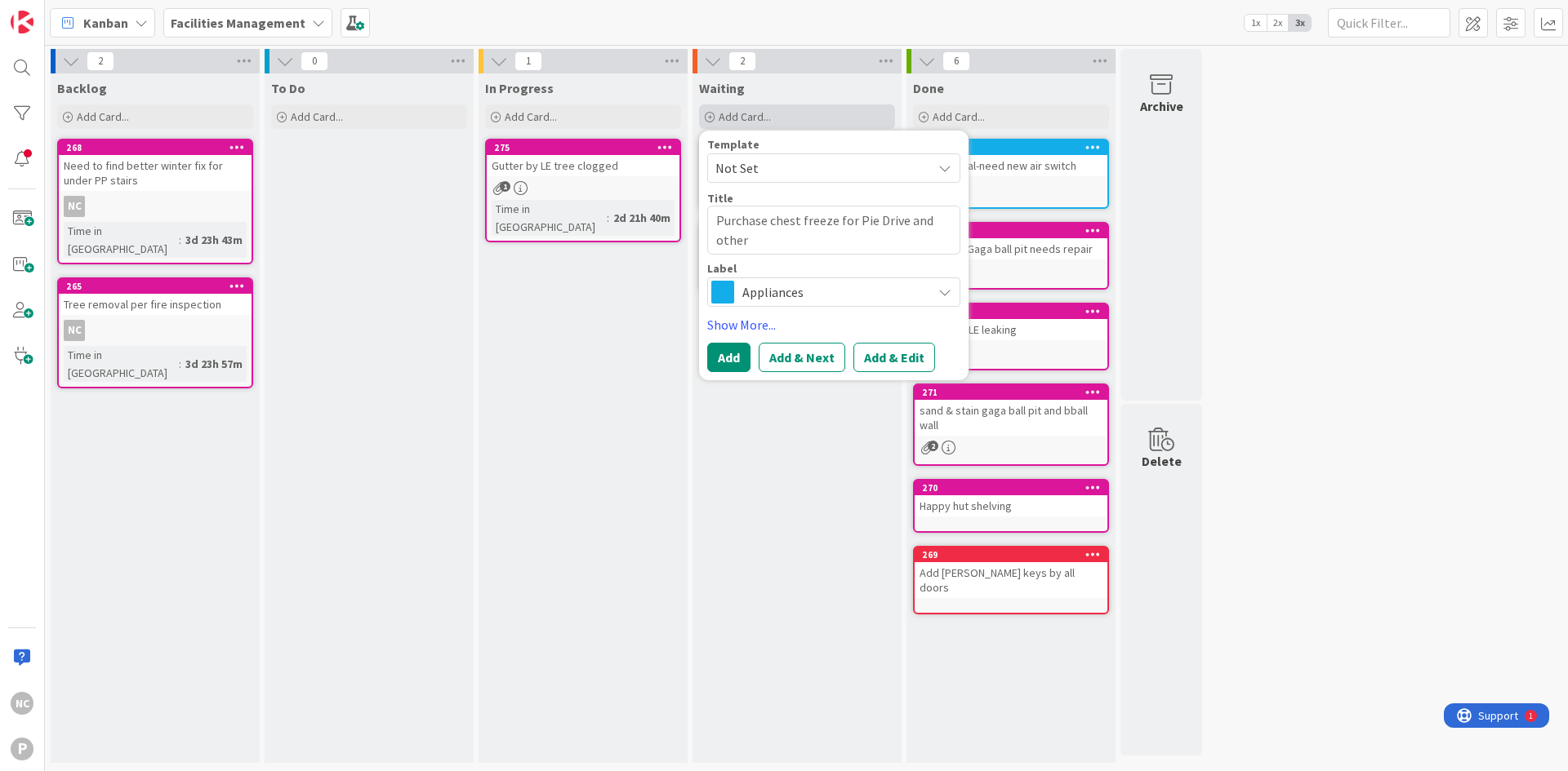
type textarea "Purchase chest freeze for Pie Drive and other r"
type textarea "x"
type textarea "Purchase chest freeze for Pie Drive and other re"
type textarea "x"
type textarea "Purchase chest freeze for Pie Drive and other rea"
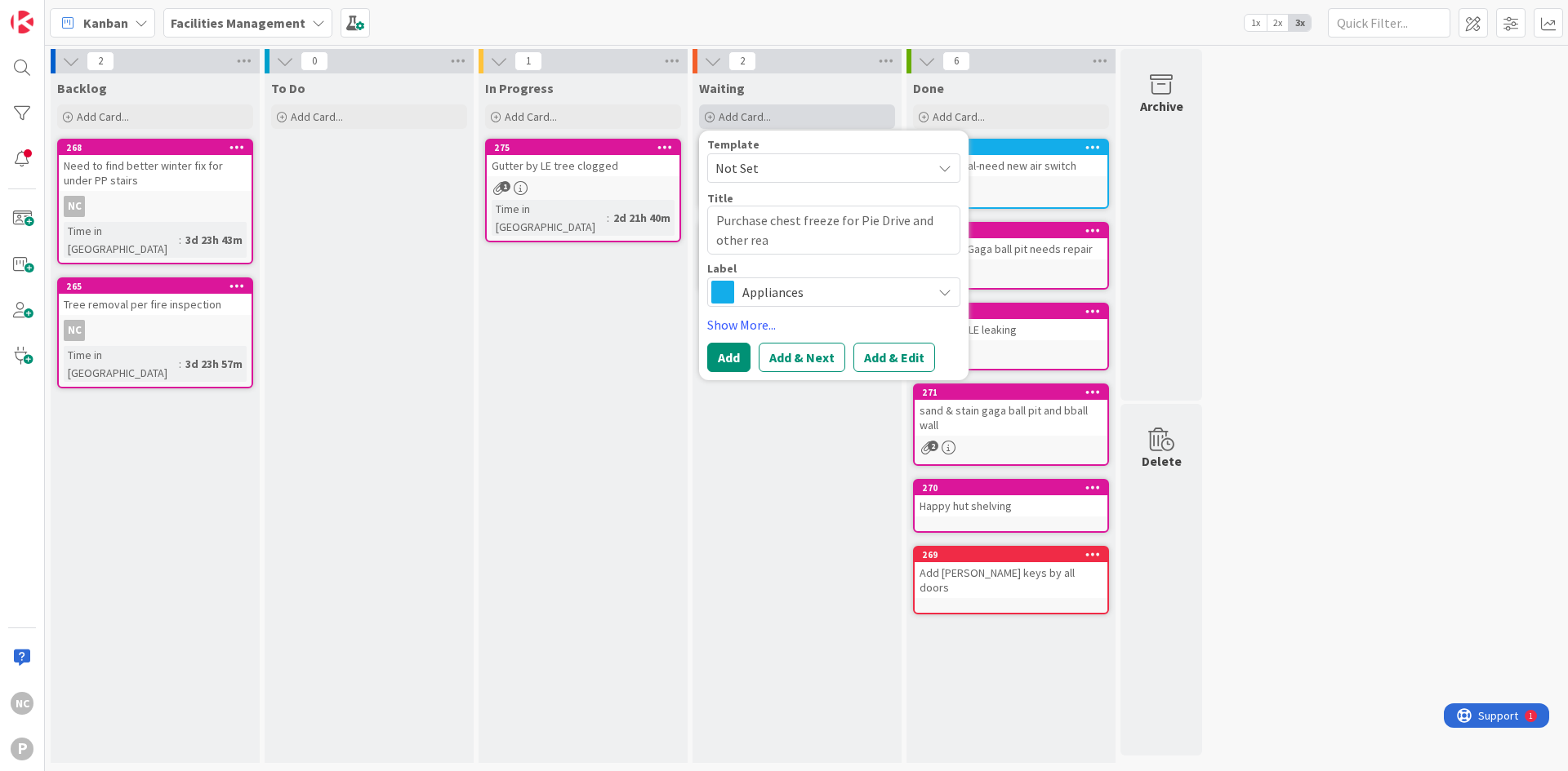
type textarea "x"
type textarea "Purchase chest freeze for Pie Drive and other reas"
type textarea "x"
type textarea "Purchase chest freeze for Pie Drive and other reaso"
type textarea "x"
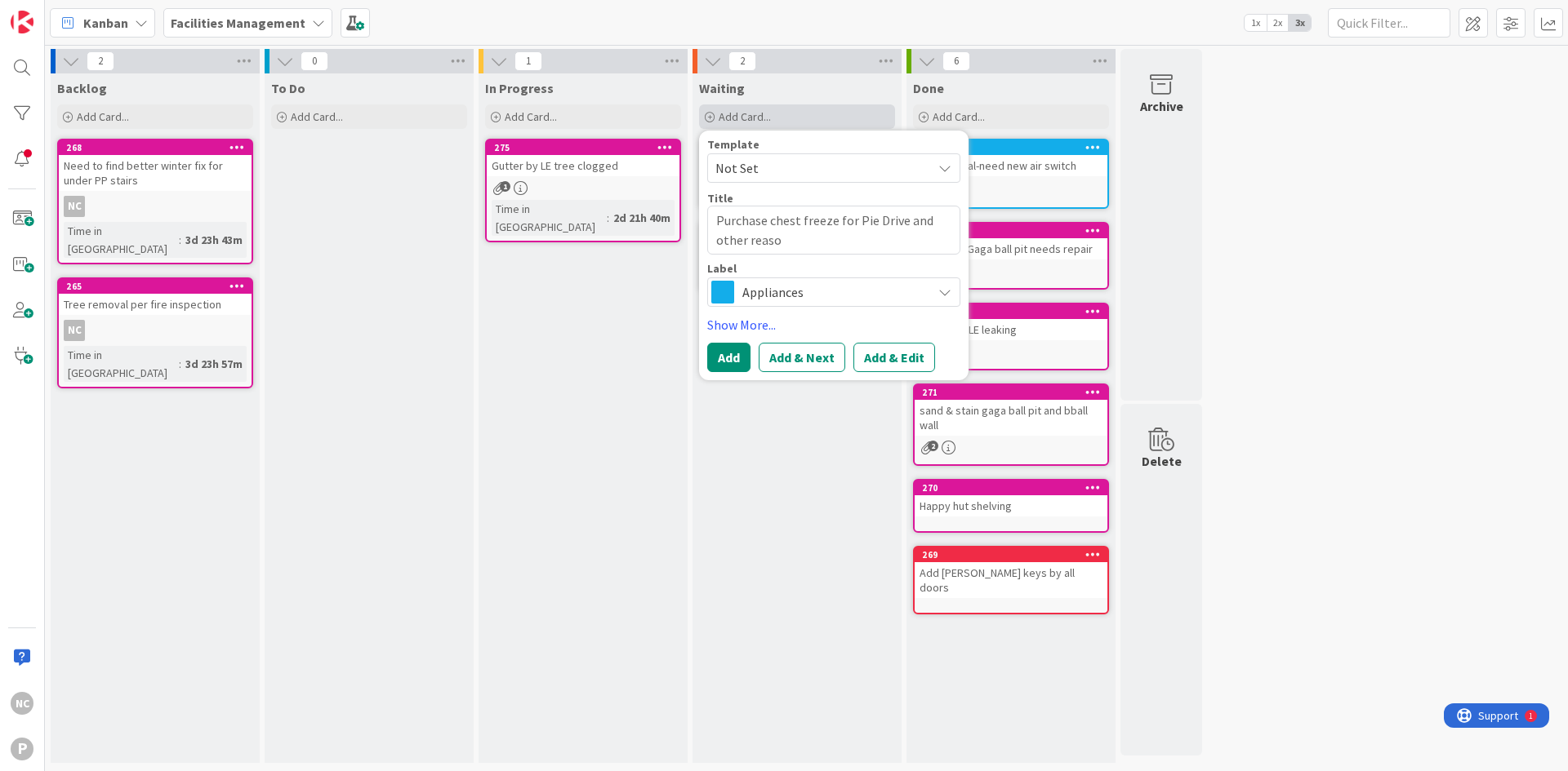
type textarea "Purchase chest freeze for Pie Drive and other reason"
type textarea "x"
type textarea "Purchase chest freeze for Pie Drive and other reasons"
click at [729, 350] on button "Add" at bounding box center [728, 357] width 43 height 29
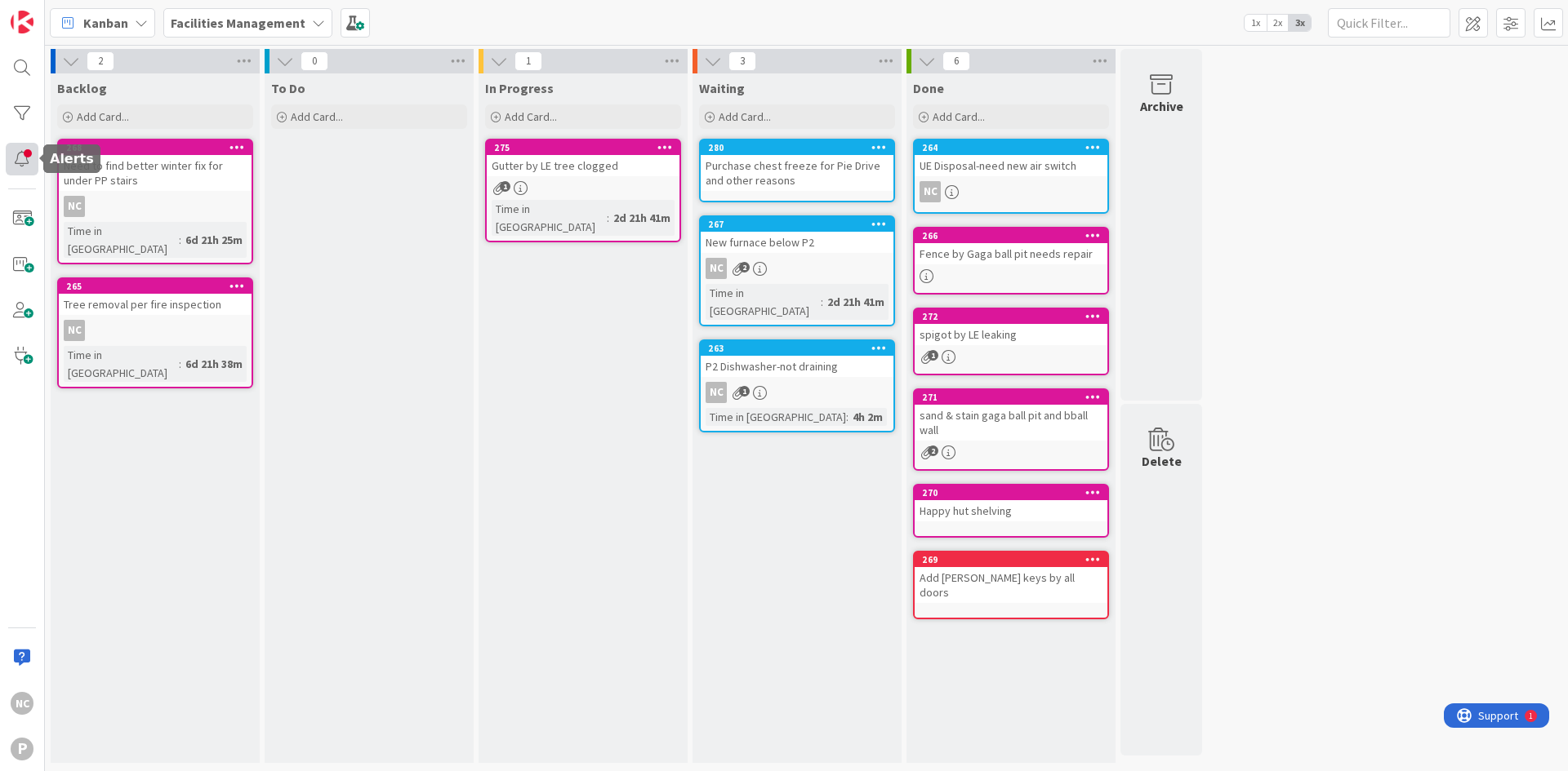
click at [38, 155] on div at bounding box center [40, 158] width 5 height 10
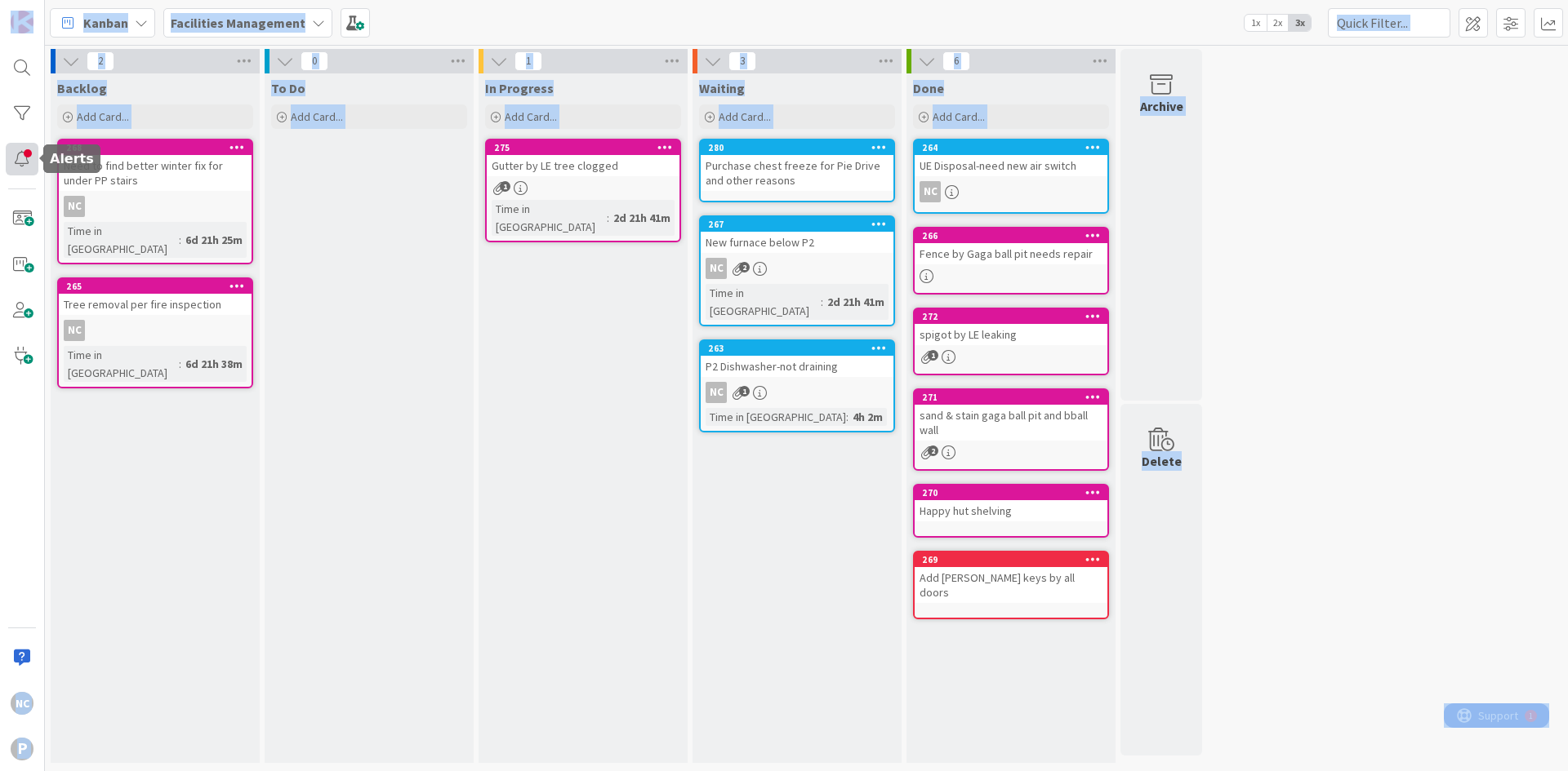
click at [38, 155] on div at bounding box center [40, 158] width 5 height 10
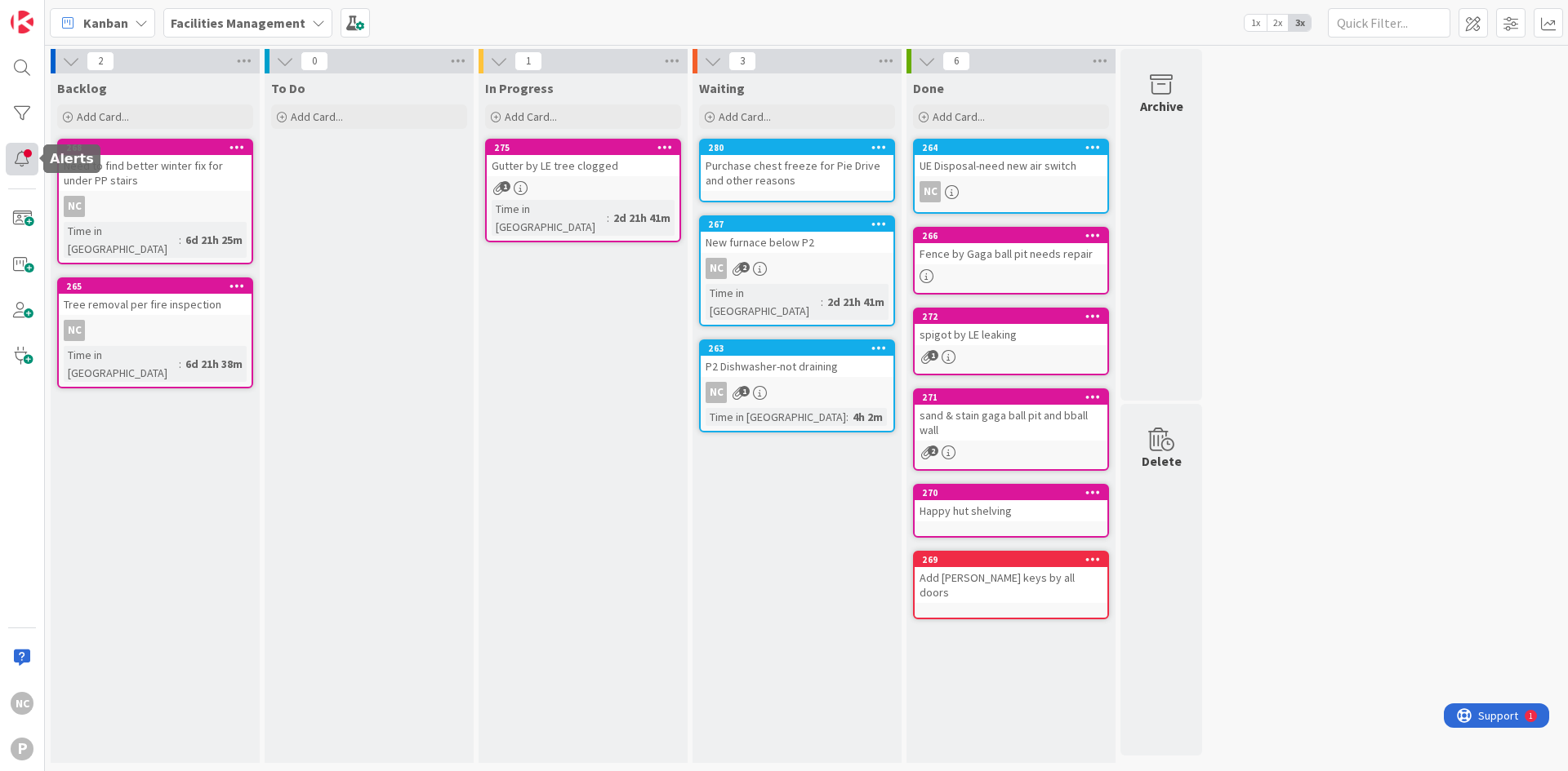
click at [27, 155] on div at bounding box center [21, 159] width 33 height 33
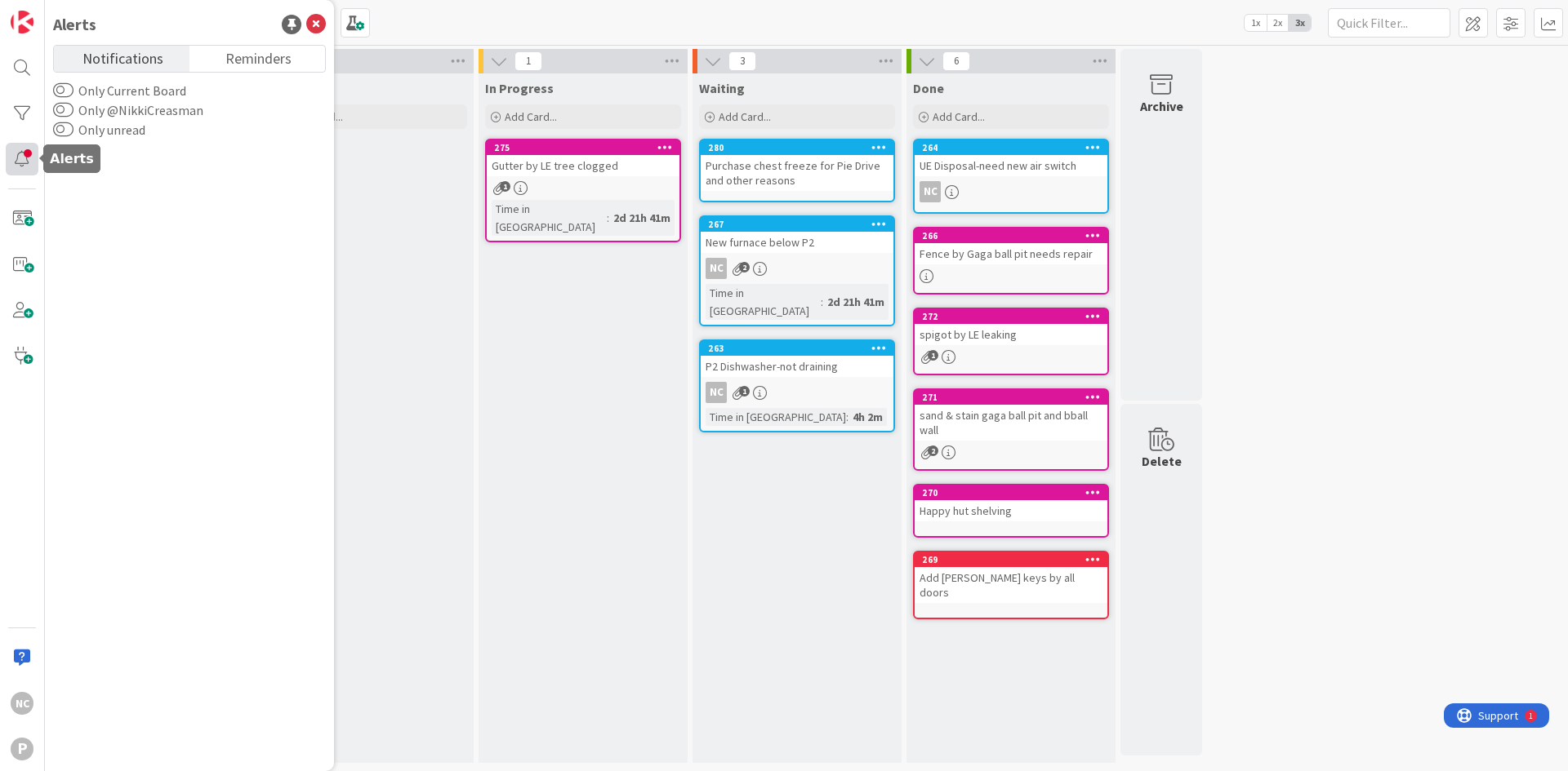
click at [21, 161] on div at bounding box center [21, 159] width 33 height 33
click at [319, 23] on icon at bounding box center [316, 24] width 20 height 20
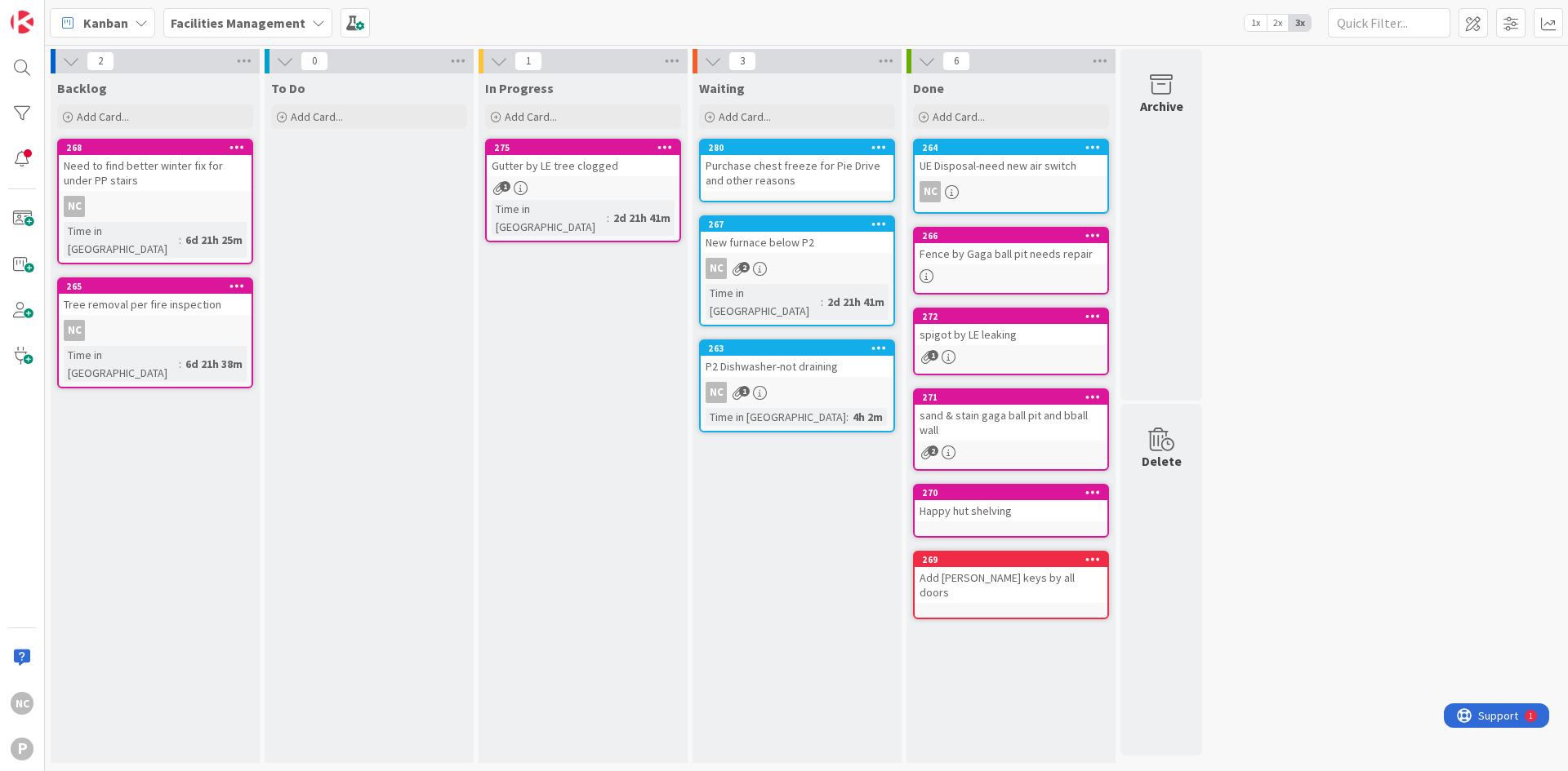
click at [208, 15] on b "Facilities Management" at bounding box center [238, 22] width 134 height 16
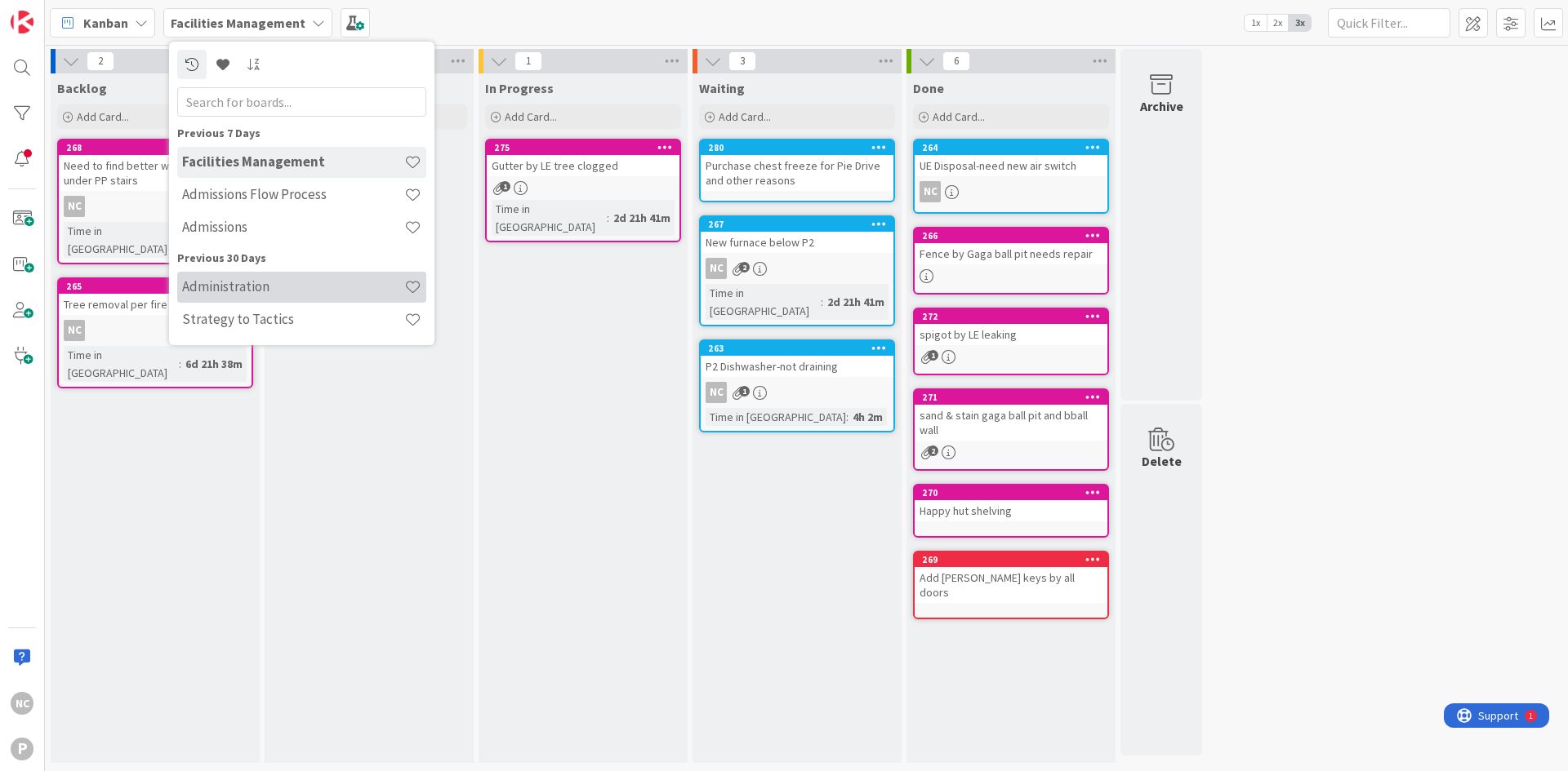
click at [279, 286] on h4 "Administration" at bounding box center [293, 286] width 222 height 16
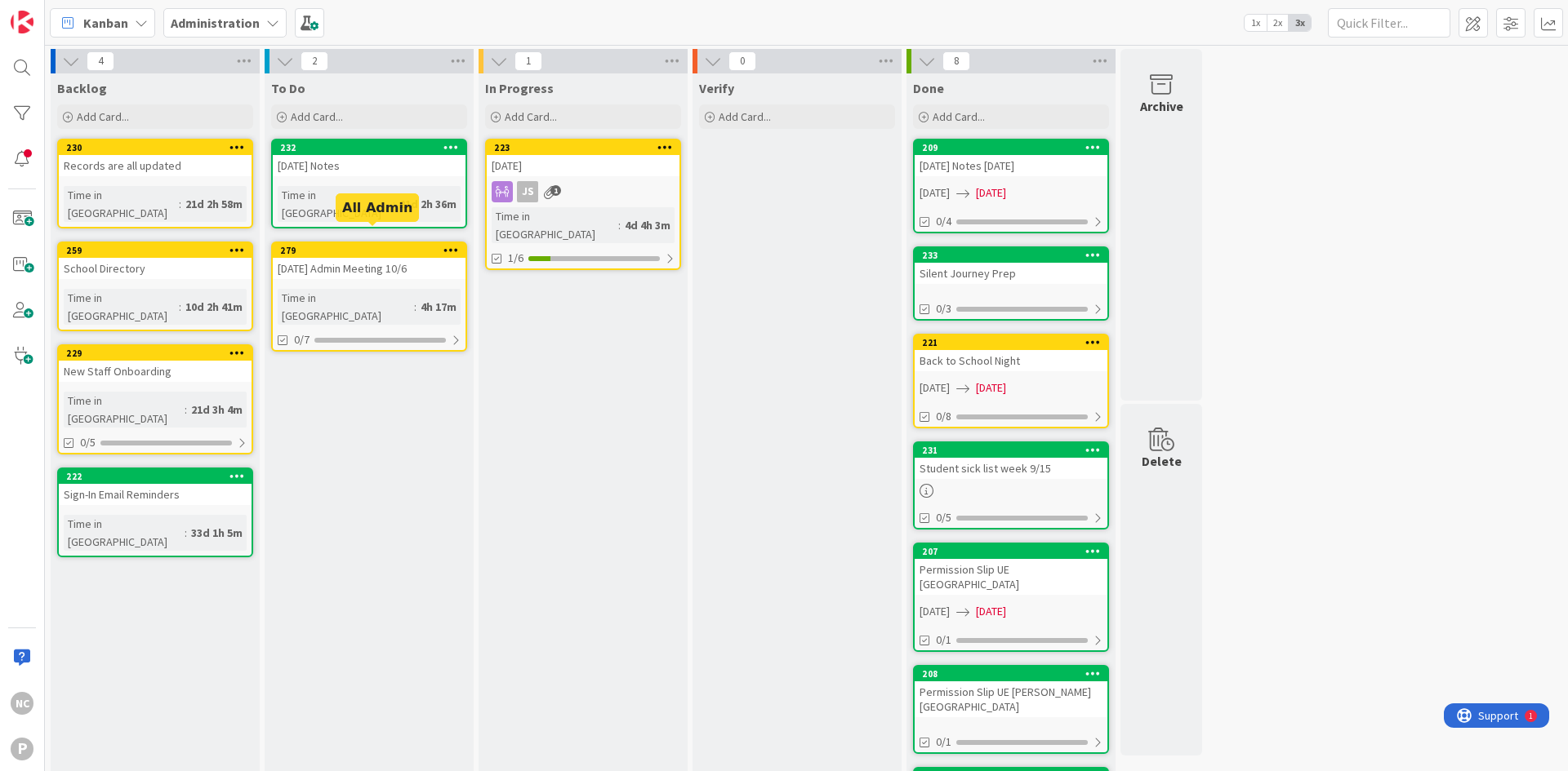
click at [387, 245] on div "279" at bounding box center [373, 250] width 185 height 11
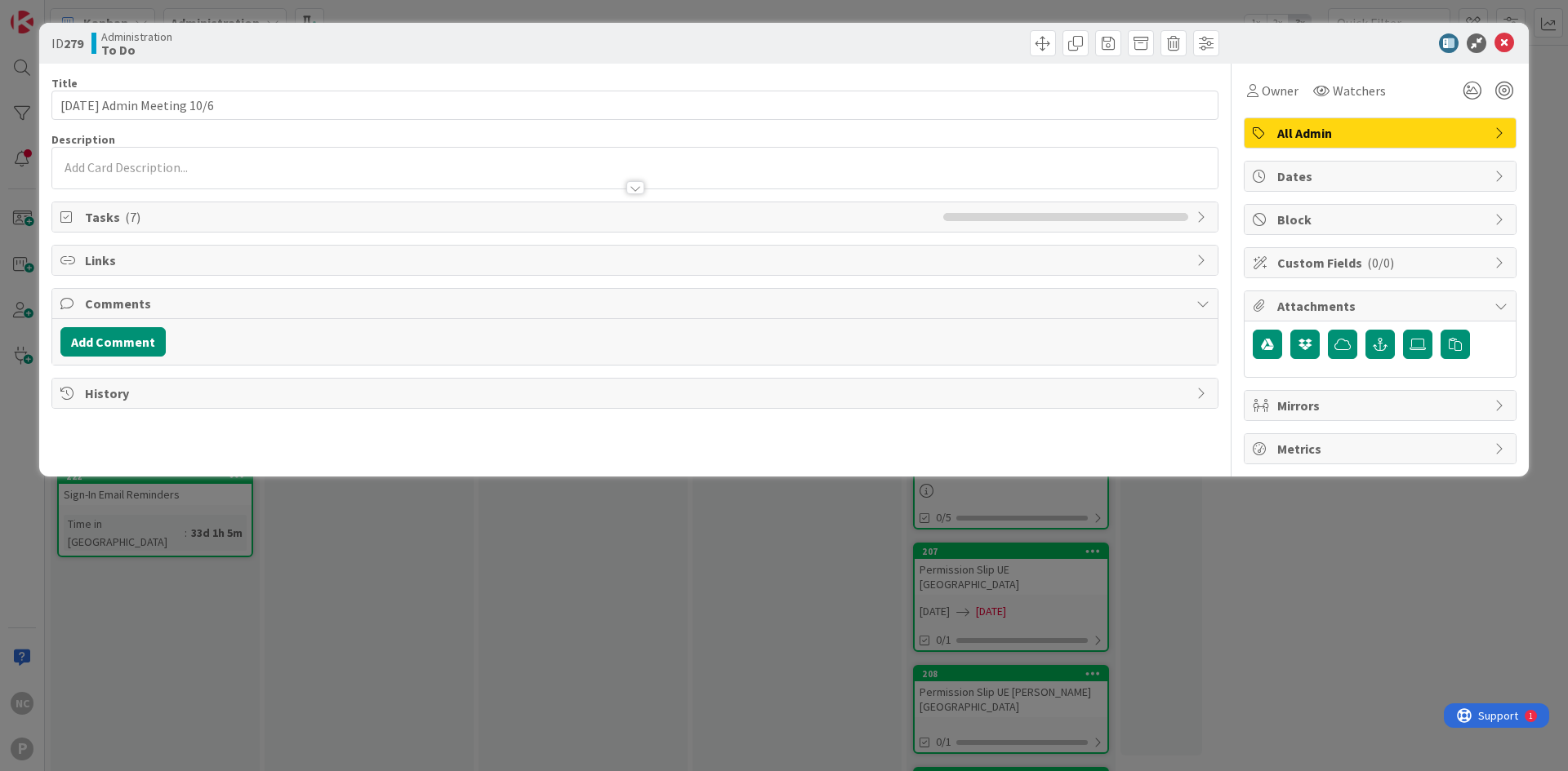
click at [322, 219] on span "Tasks ( 7 )" at bounding box center [510, 217] width 850 height 20
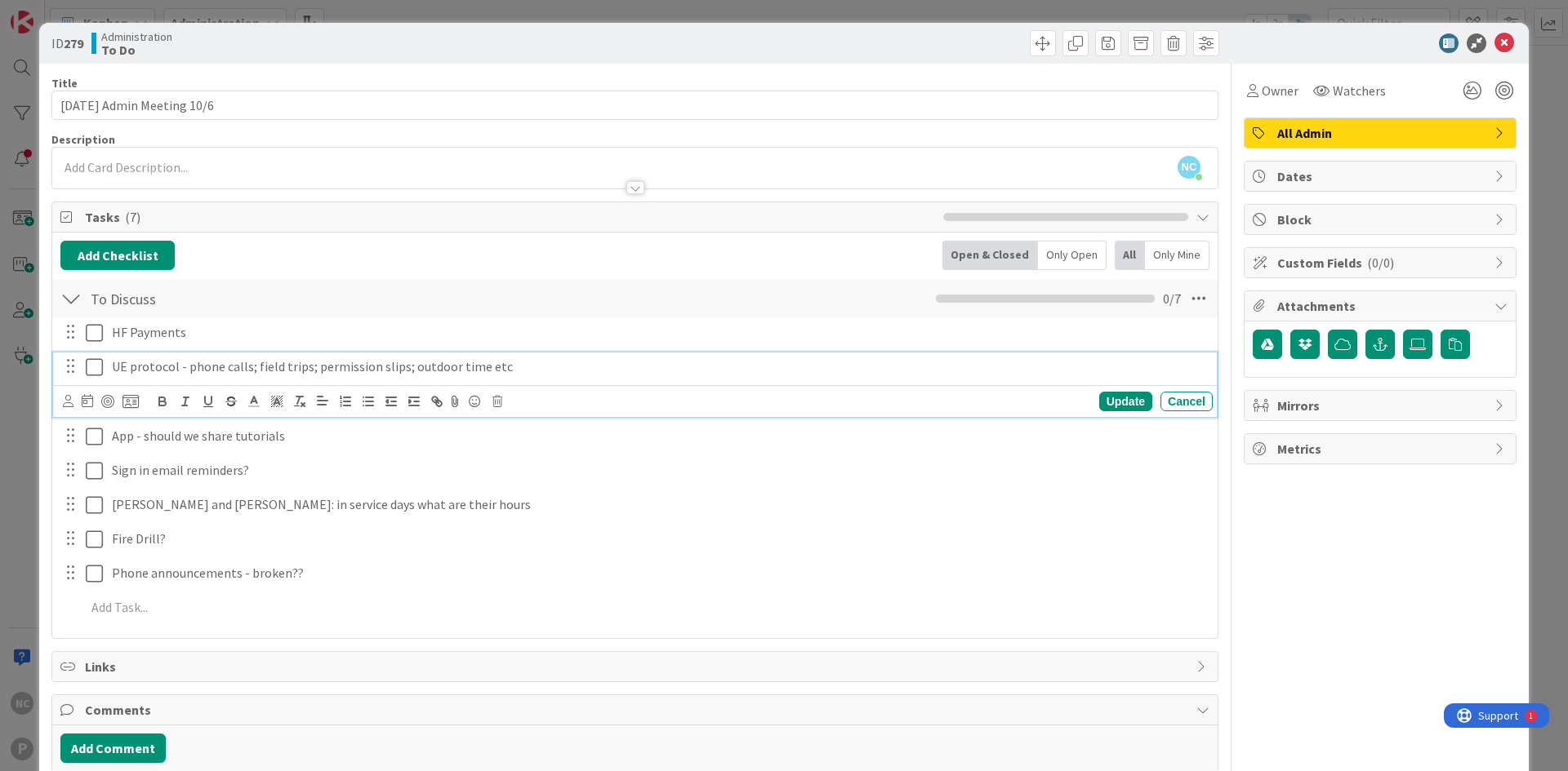
click at [475, 367] on p "UE protocol - phone calls; field trips; permission slips; outdoor time etc" at bounding box center [659, 367] width 1095 height 19
click at [1102, 406] on div "Update" at bounding box center [1125, 401] width 53 height 20
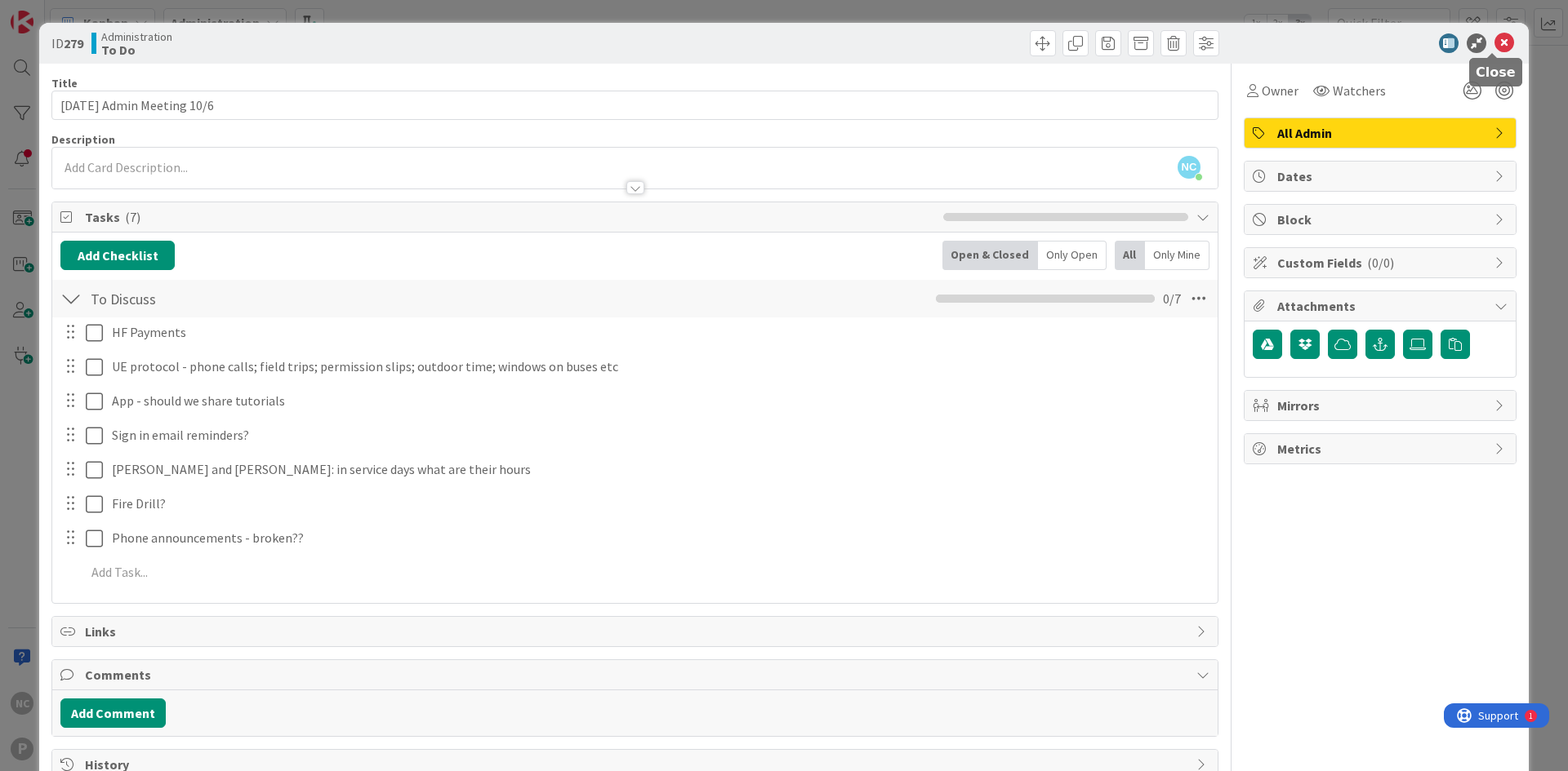
click at [1494, 44] on icon at bounding box center [1504, 43] width 20 height 20
